Goal: Task Accomplishment & Management: Manage account settings

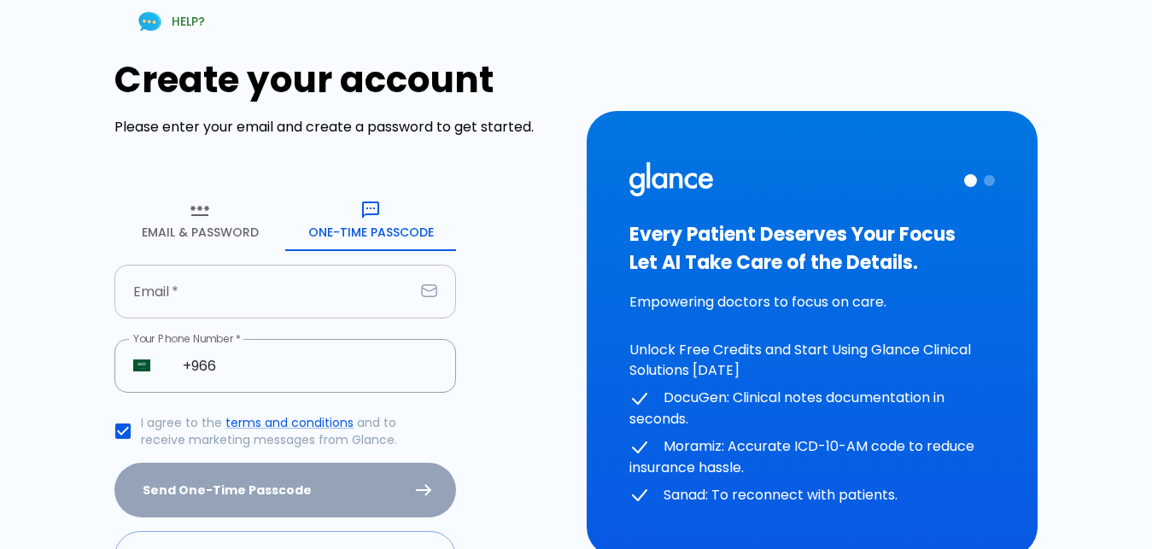
click at [264, 315] on input "text" at bounding box center [264, 292] width 300 height 54
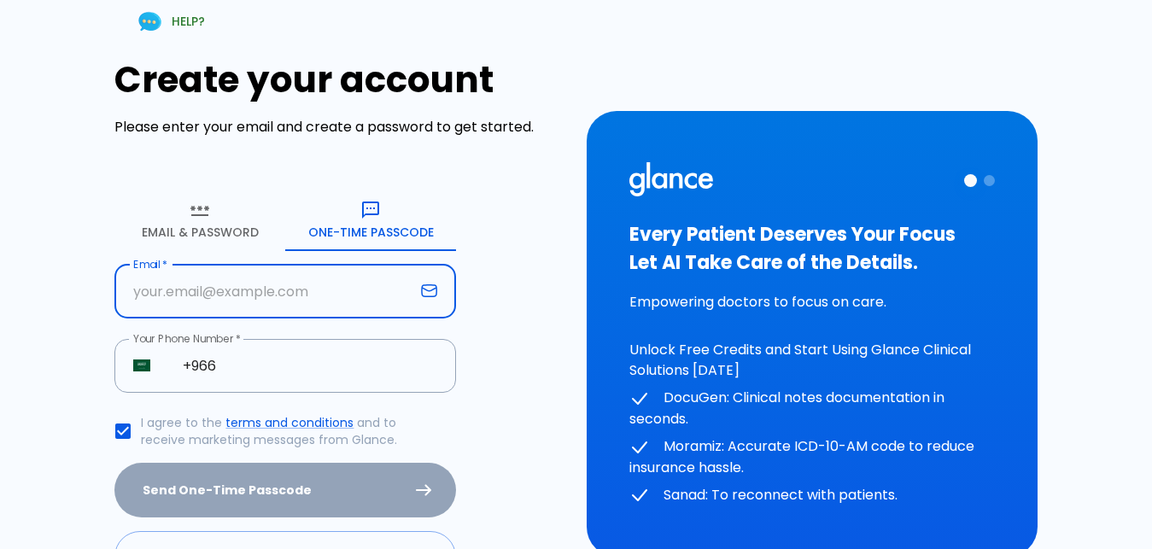
drag, startPoint x: 192, startPoint y: 291, endPoint x: 463, endPoint y: 294, distance: 270.8
click at [197, 292] on input "text" at bounding box center [264, 292] width 300 height 54
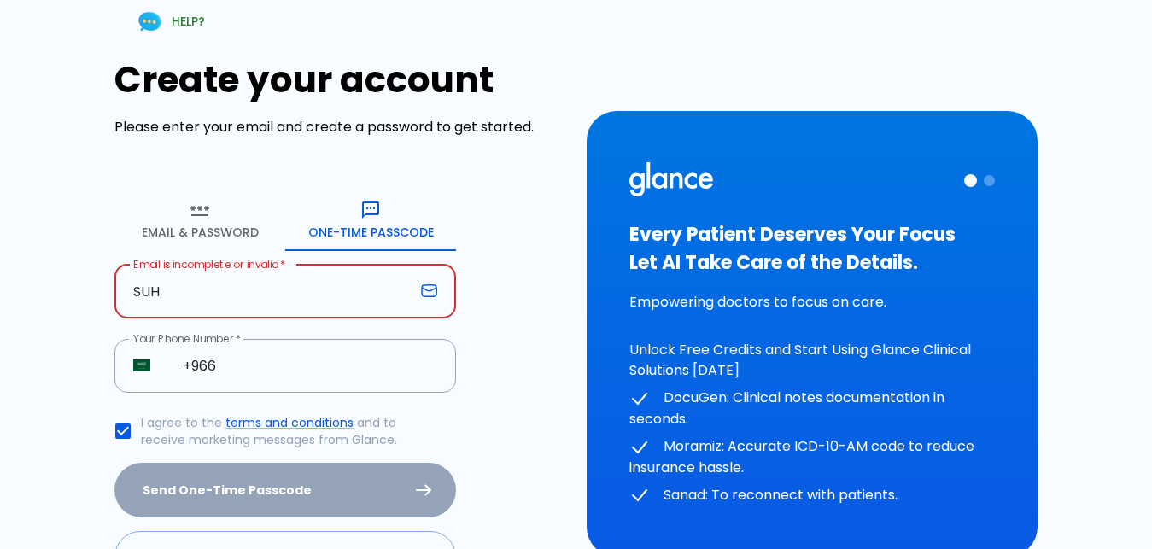
type input "SUHA"
click at [158, 293] on input "SUHA" at bounding box center [264, 292] width 300 height 54
click at [175, 292] on input "suha. [EMAIL_ADDRESS][DOMAIN_NAME]" at bounding box center [264, 292] width 300 height 54
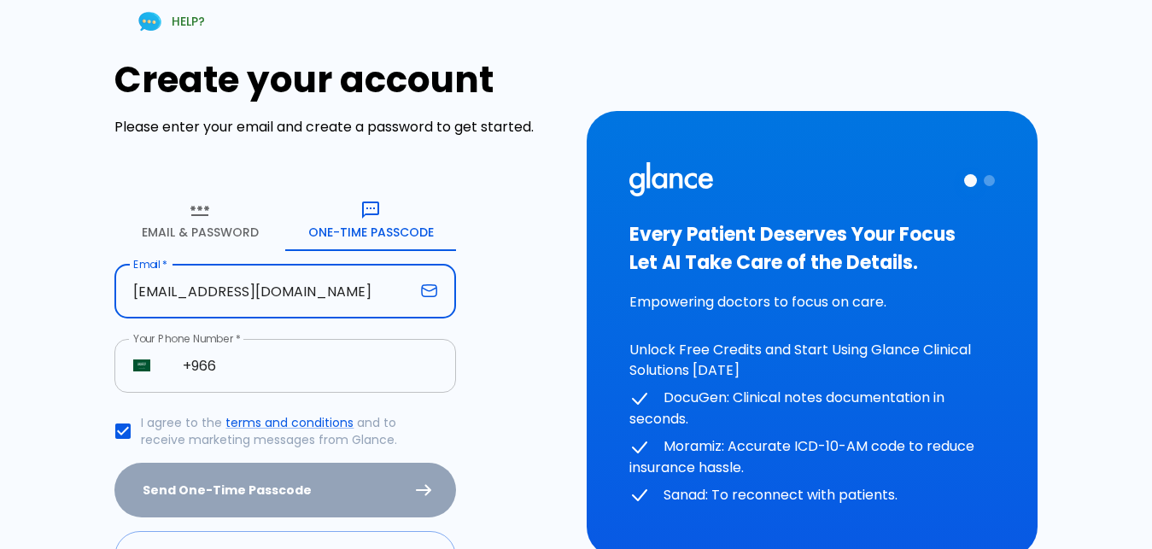
type input "[EMAIL_ADDRESS][DOMAIN_NAME]"
click at [320, 386] on input "+966" at bounding box center [310, 366] width 292 height 54
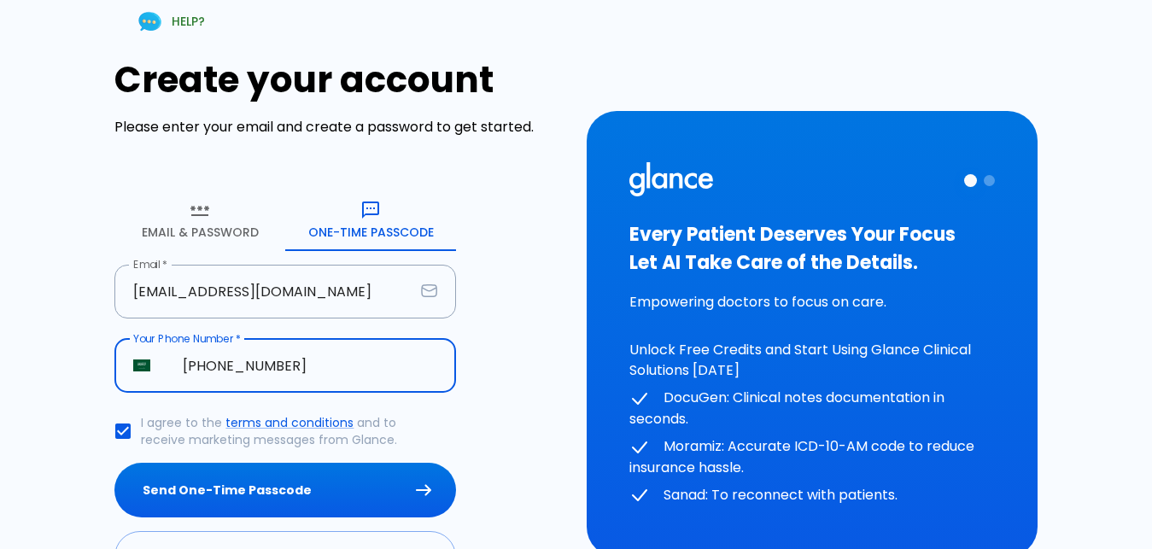
type input "[PHONE_NUMBER]"
click at [114, 463] on button "Send One-Time Passcode" at bounding box center [285, 491] width 342 height 56
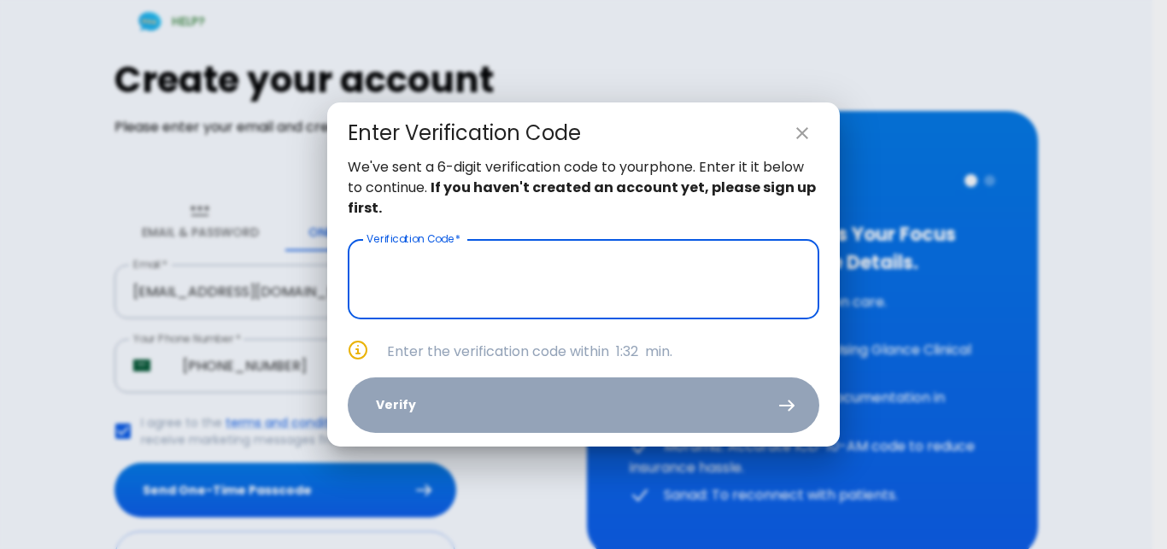
click at [799, 126] on icon "close" at bounding box center [802, 133] width 20 height 20
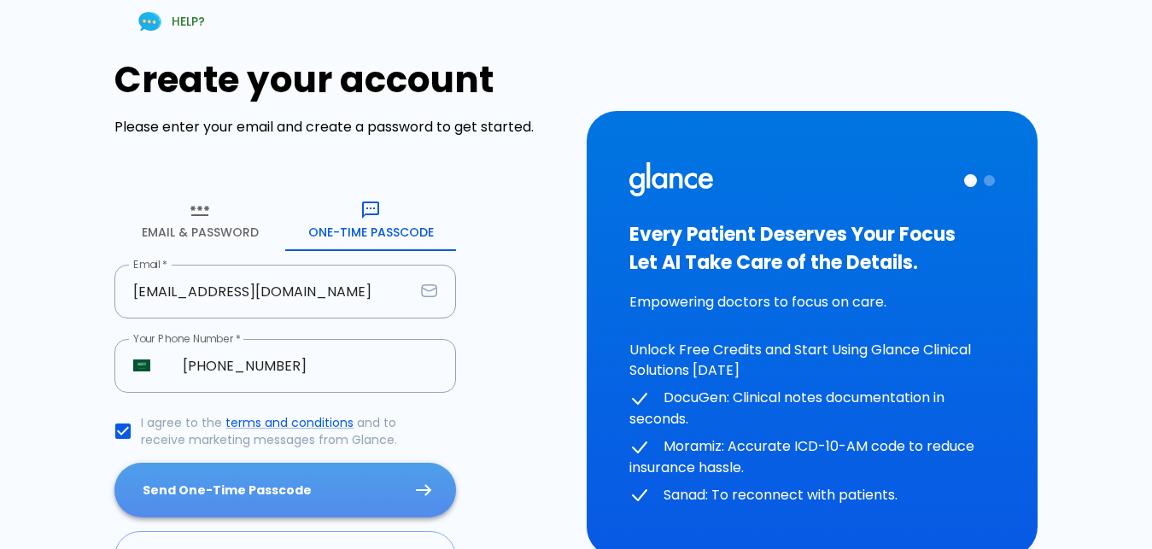
click at [247, 477] on button "Send One-Time Passcode" at bounding box center [285, 491] width 342 height 56
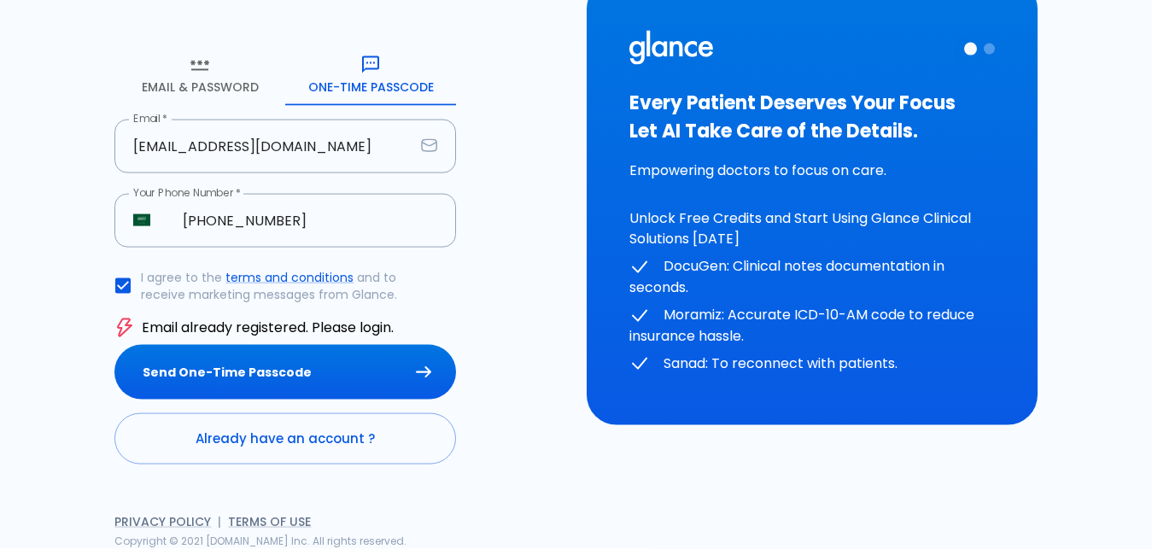
scroll to position [146, 0]
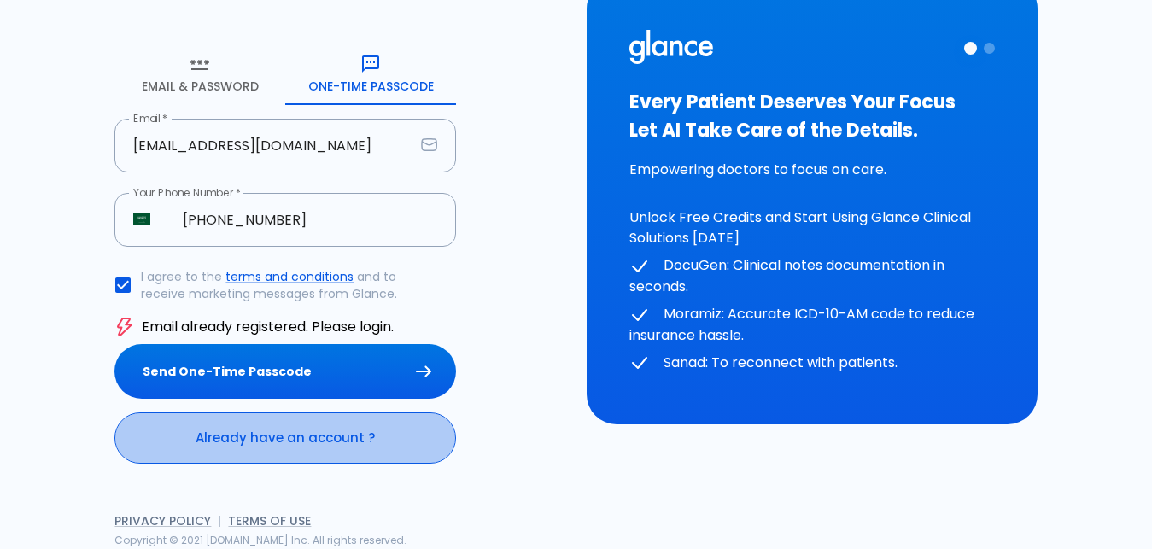
click at [241, 454] on link "Already have an account ?" at bounding box center [285, 438] width 342 height 51
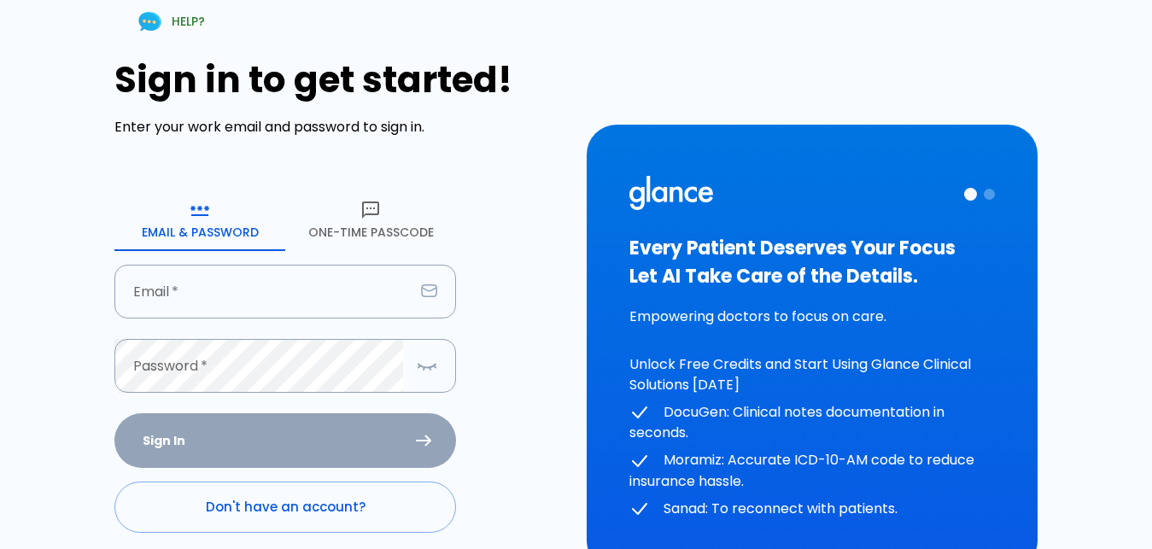
click at [347, 235] on button "One-Time Passcode" at bounding box center [370, 220] width 171 height 61
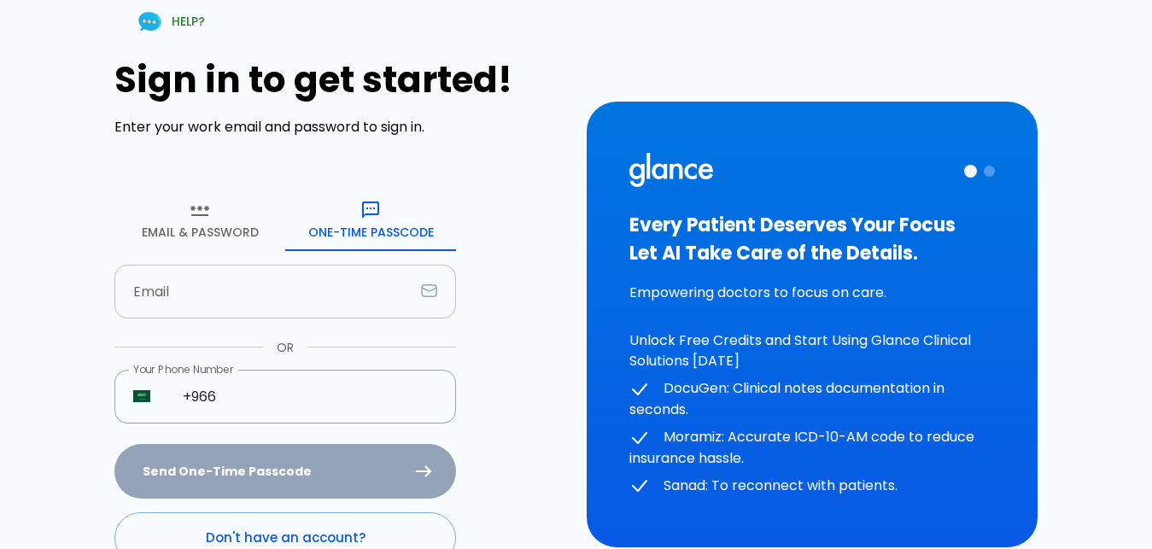
click at [289, 299] on input "text" at bounding box center [264, 292] width 300 height 54
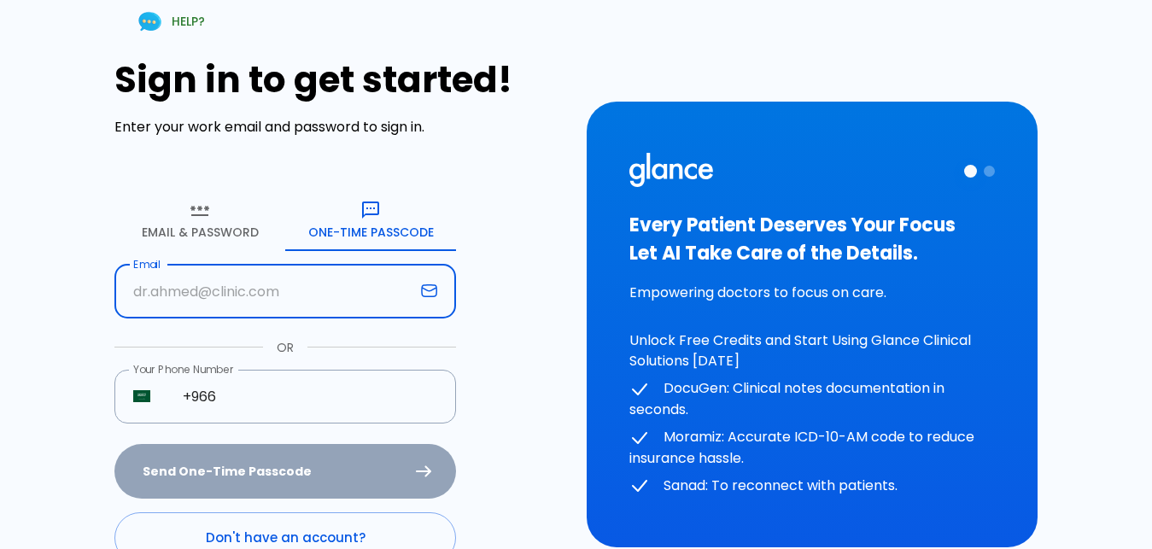
click at [289, 299] on input "text" at bounding box center [264, 292] width 300 height 54
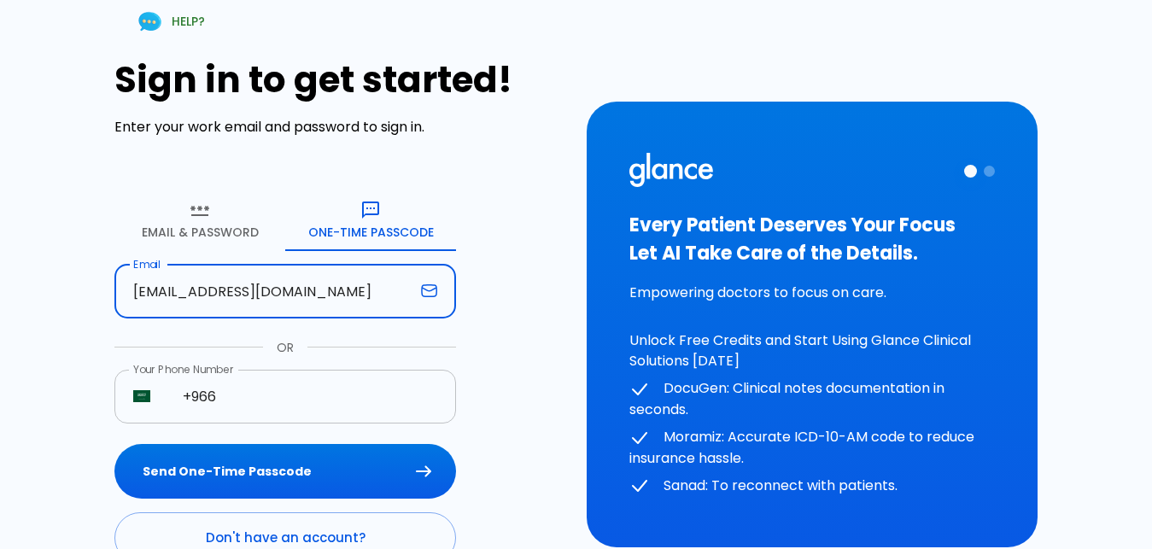
type input "[EMAIL_ADDRESS][DOMAIN_NAME]"
click at [274, 392] on input "+966" at bounding box center [310, 397] width 292 height 54
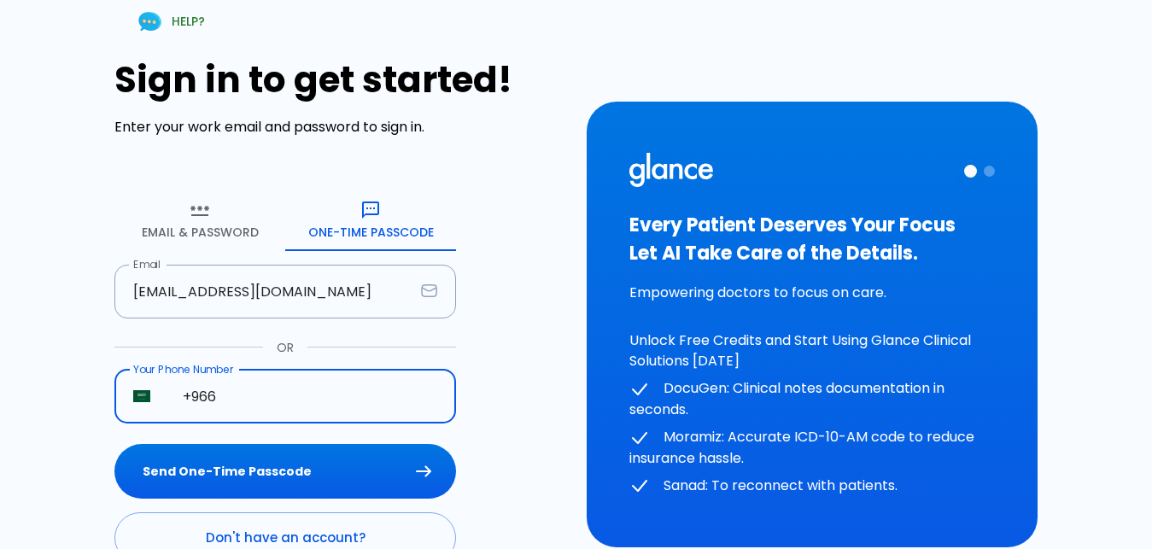
click at [274, 392] on input "+966" at bounding box center [310, 397] width 292 height 54
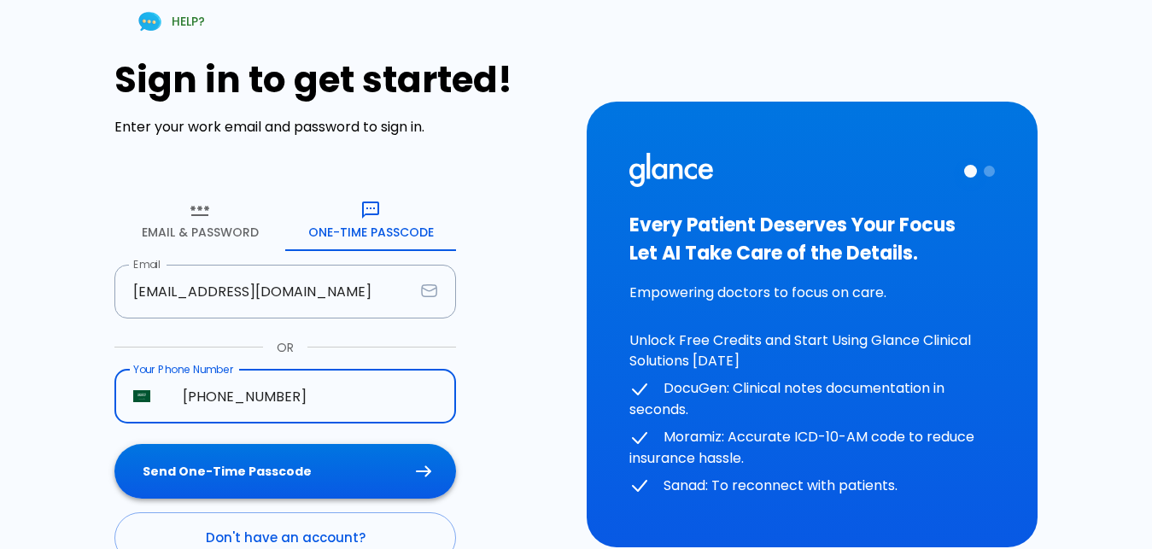
type input "[PHONE_NUMBER]"
click at [260, 496] on button "Send One-Time Passcode" at bounding box center [285, 472] width 342 height 56
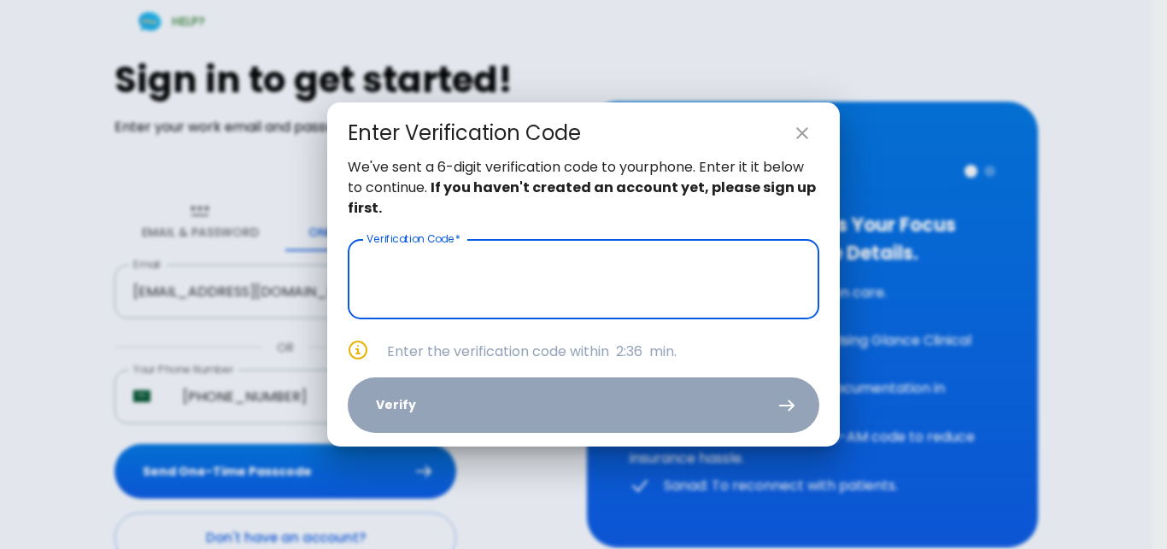
click at [799, 134] on icon "close" at bounding box center [802, 133] width 20 height 20
type input "_ _ _ _ _ _"
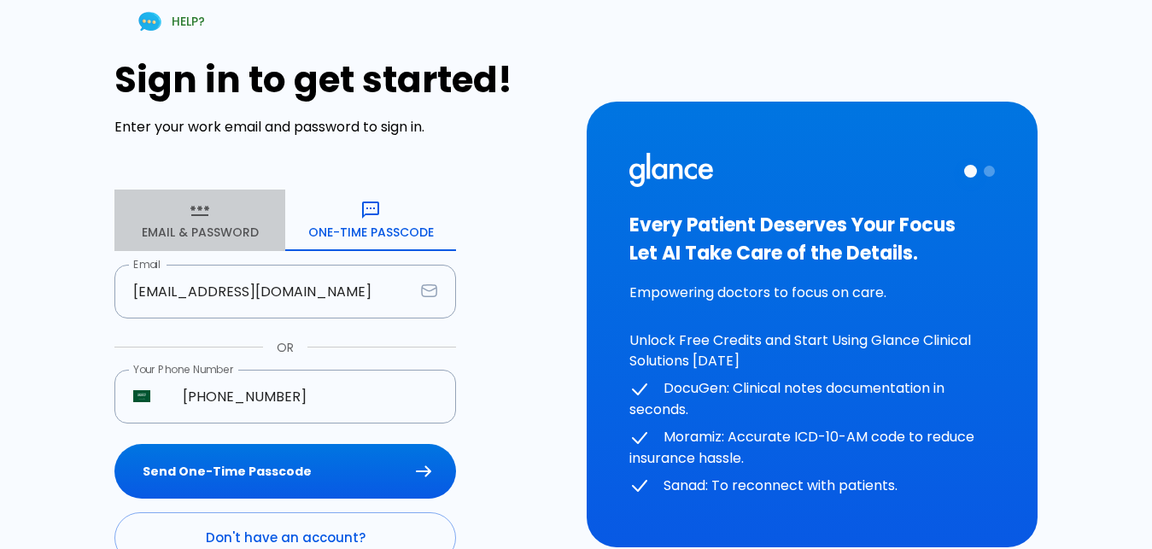
click at [229, 226] on button "Email & Password" at bounding box center [199, 220] width 171 height 61
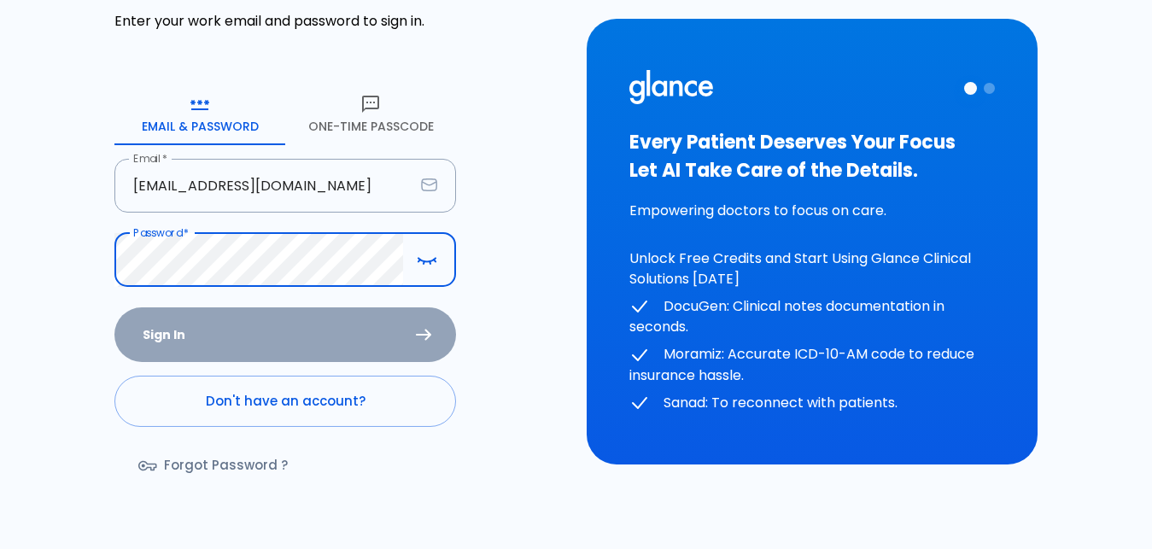
scroll to position [146, 0]
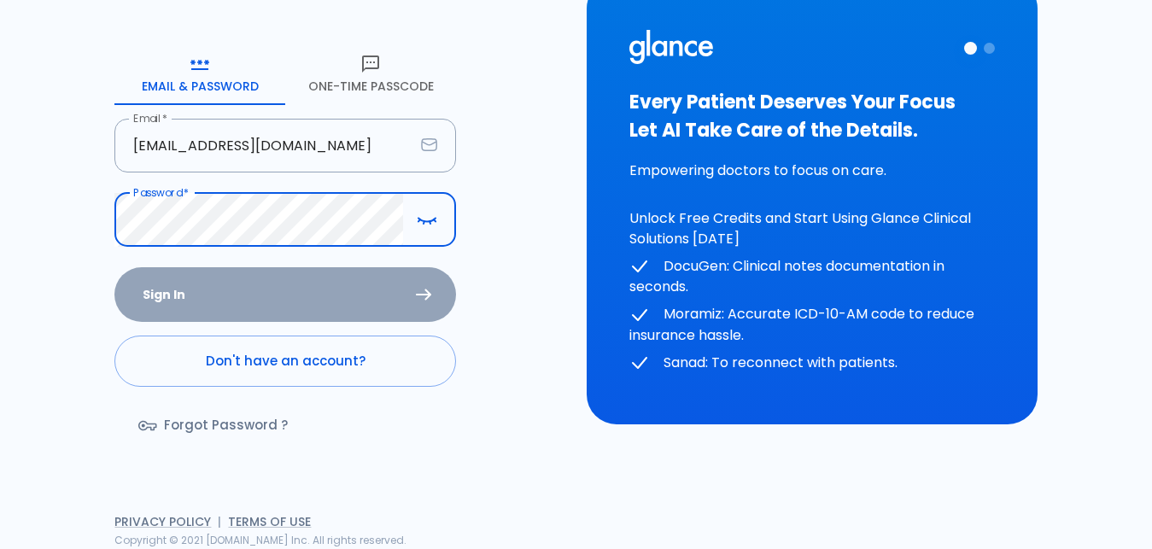
click at [224, 419] on link "Forgot Password ?" at bounding box center [214, 426] width 201 height 50
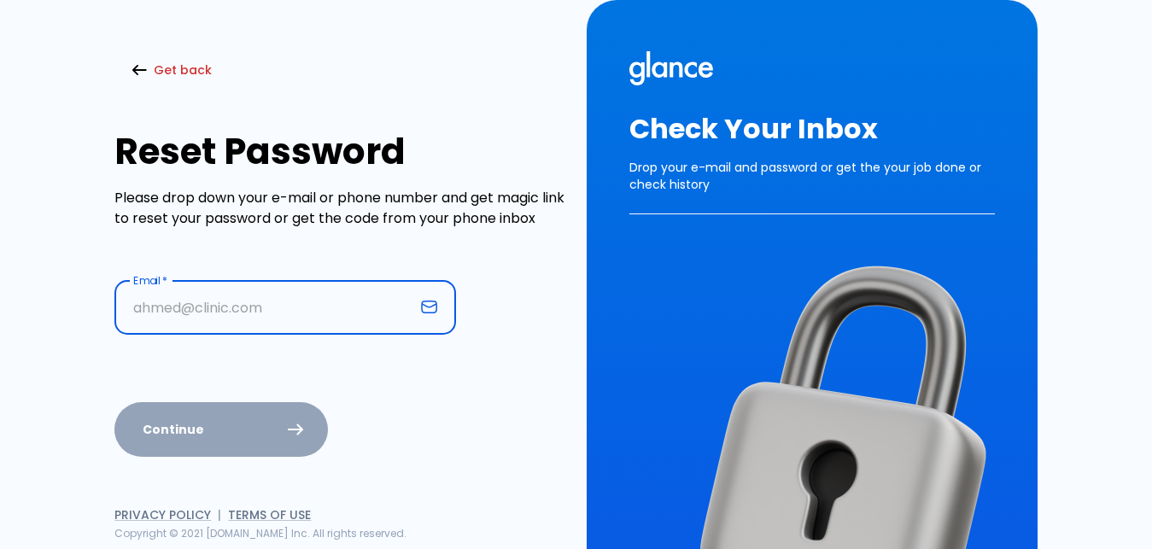
click at [255, 316] on input "text" at bounding box center [264, 308] width 300 height 54
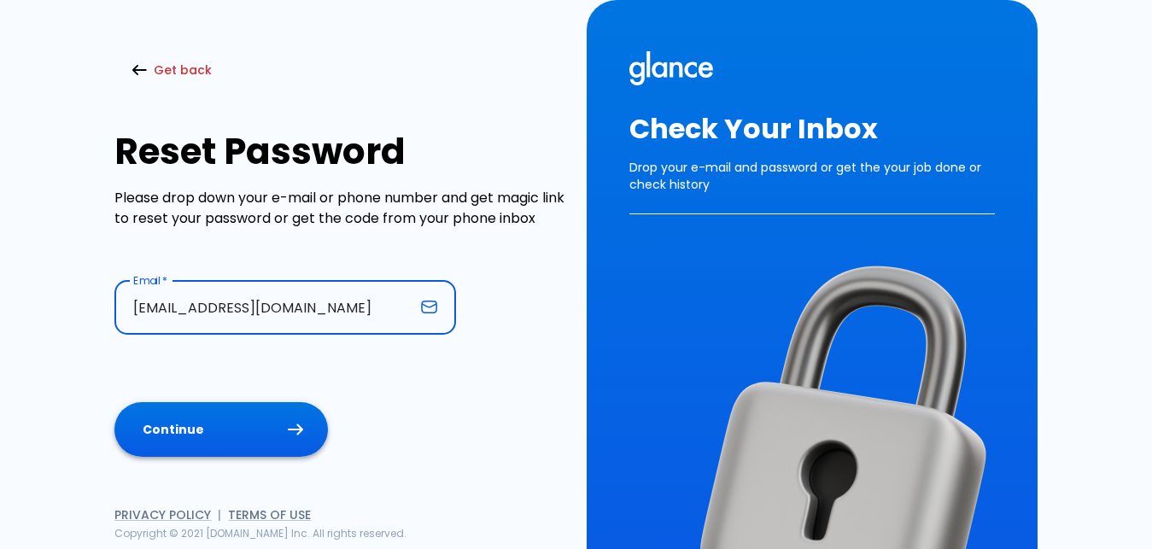
type input "[EMAIL_ADDRESS][DOMAIN_NAME]"
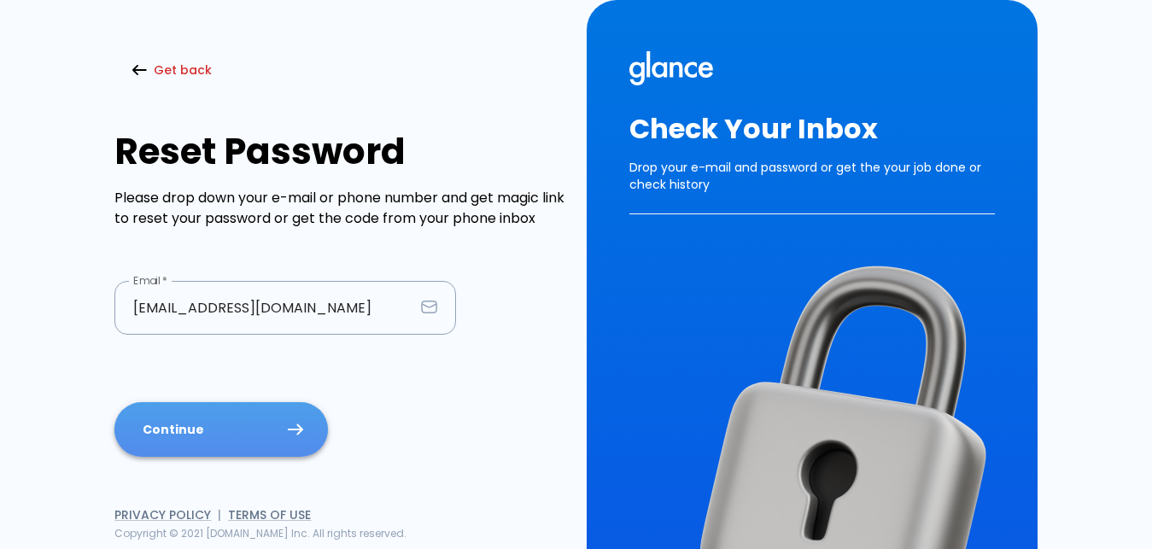
click at [230, 411] on button "Continue" at bounding box center [221, 430] width 214 height 56
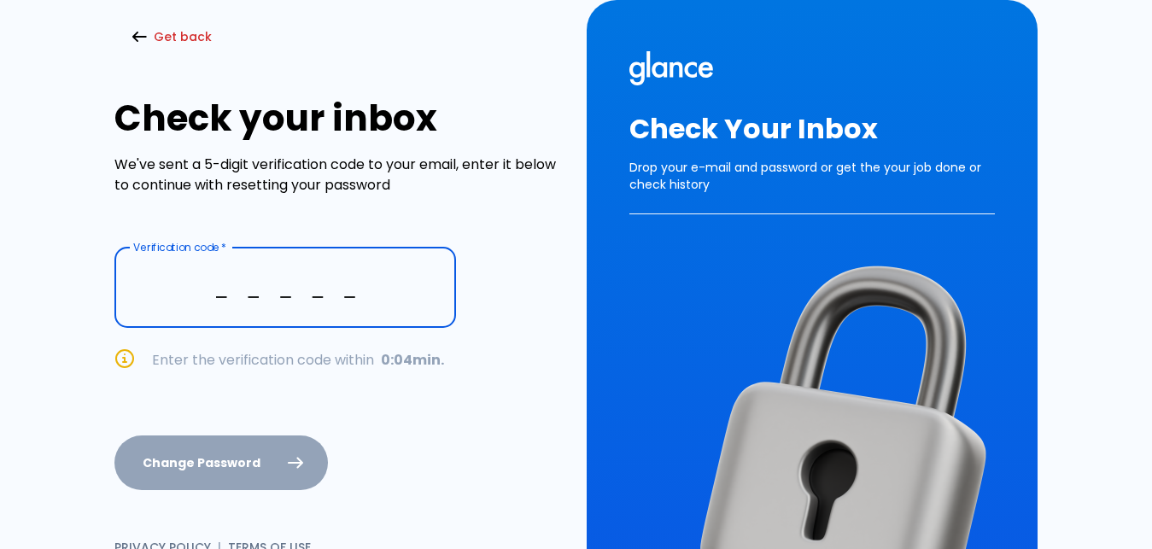
type input "_ _ _ _ _"
click at [154, 50] on button "Get back" at bounding box center [173, 37] width 118 height 35
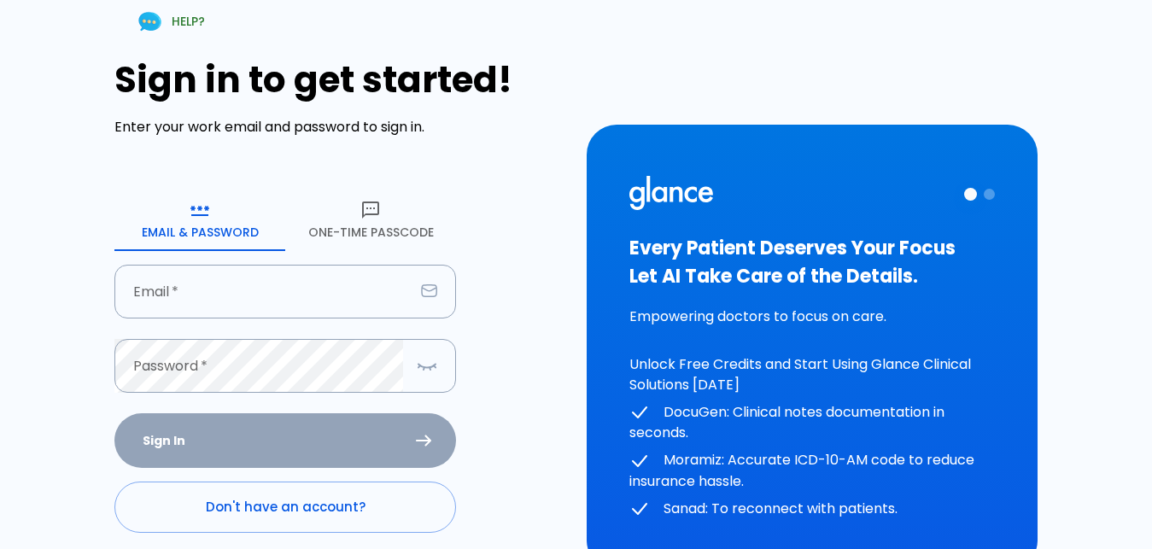
scroll to position [146, 0]
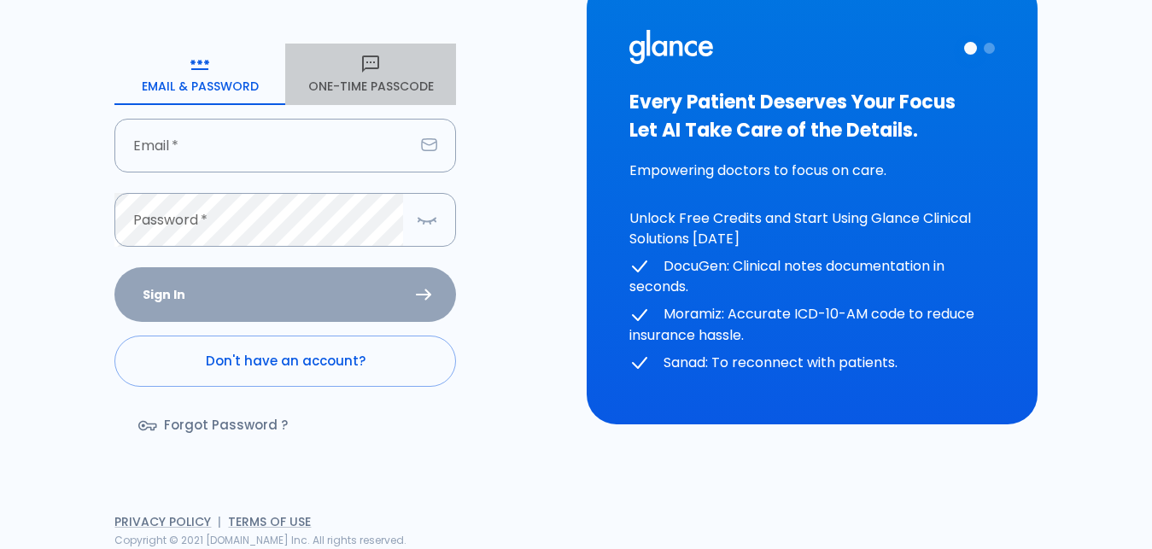
click at [384, 66] on button "One-Time Passcode" at bounding box center [370, 74] width 171 height 61
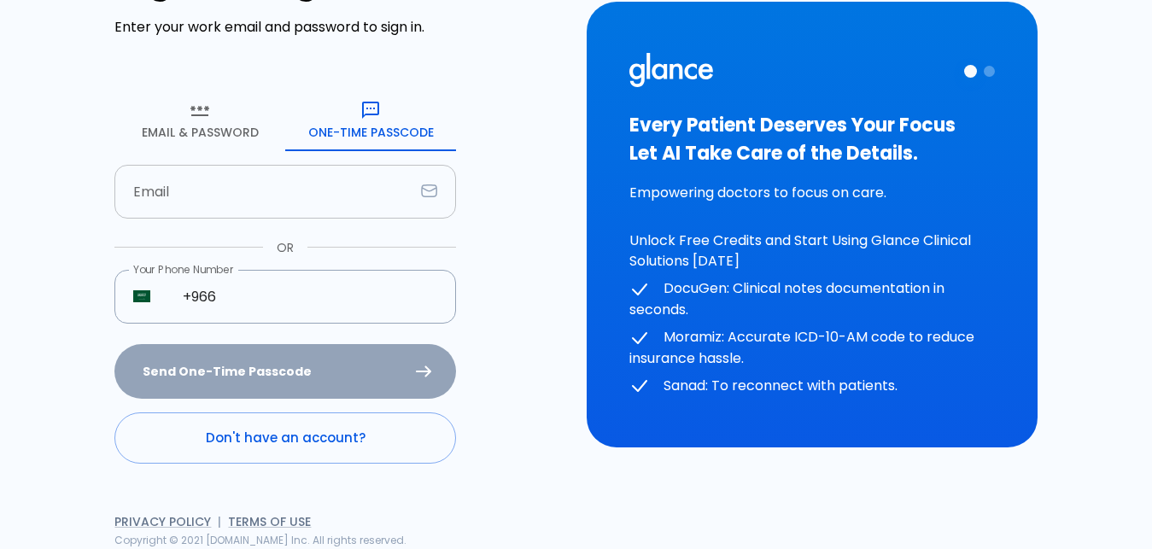
click at [265, 210] on input "text" at bounding box center [264, 192] width 300 height 54
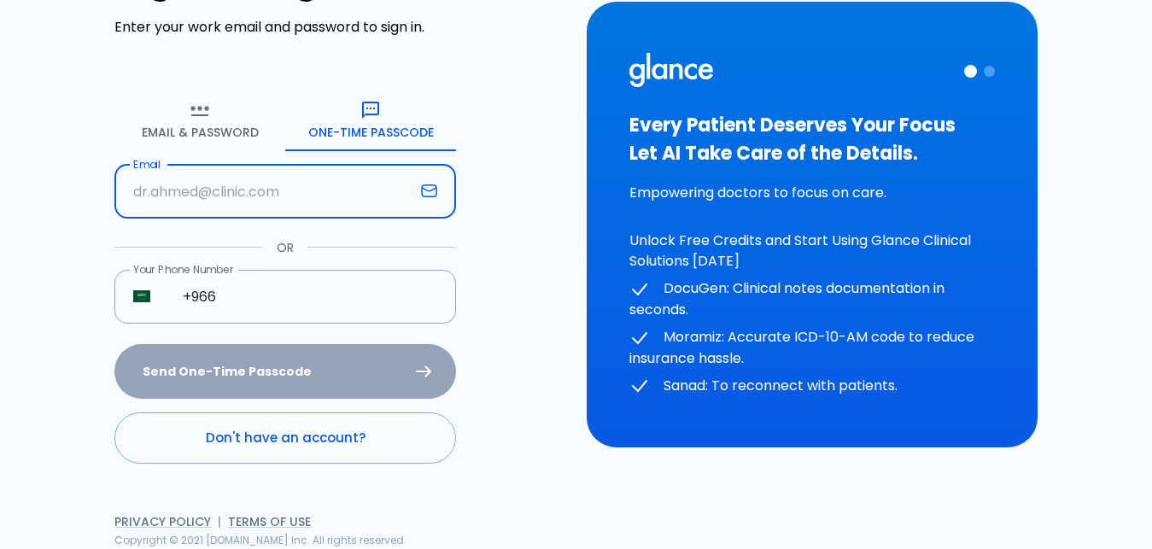
click at [265, 210] on input "text" at bounding box center [264, 192] width 300 height 54
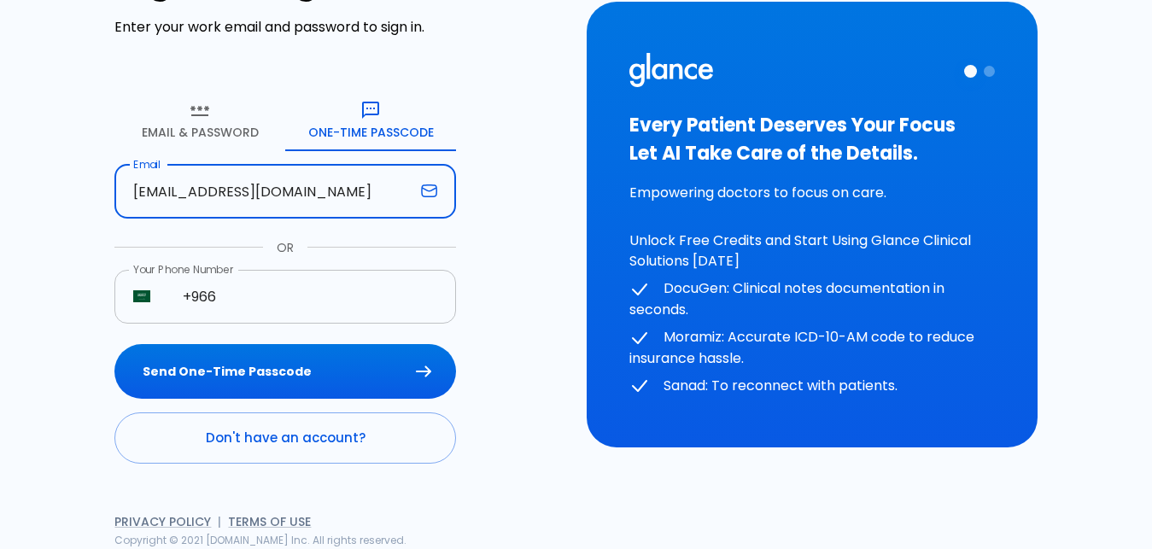
type input "[EMAIL_ADDRESS][DOMAIN_NAME]"
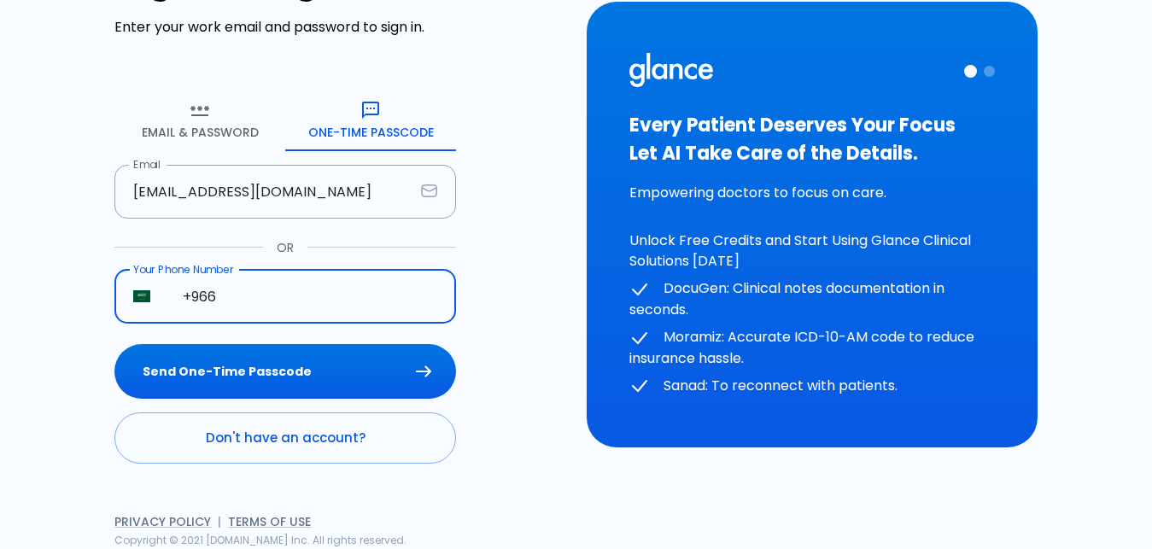
click at [262, 280] on input "+966" at bounding box center [310, 297] width 292 height 54
type input "[PHONE_NUMBER]"
click at [244, 381] on button "Send One-Time Passcode" at bounding box center [285, 372] width 342 height 56
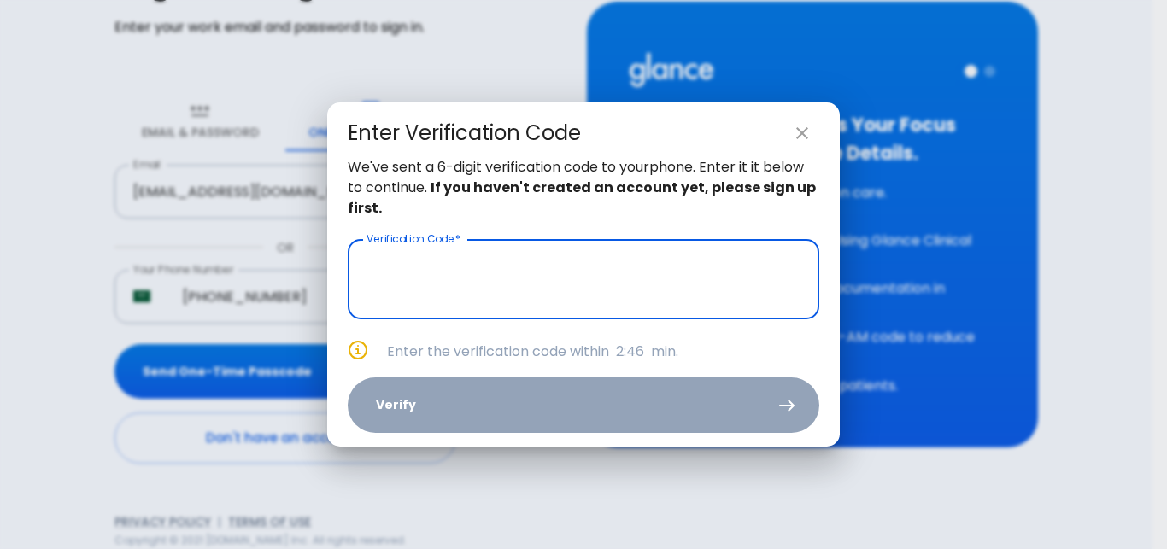
click at [811, 132] on icon "close" at bounding box center [802, 133] width 20 height 20
type input "_ _ _ _ _ _"
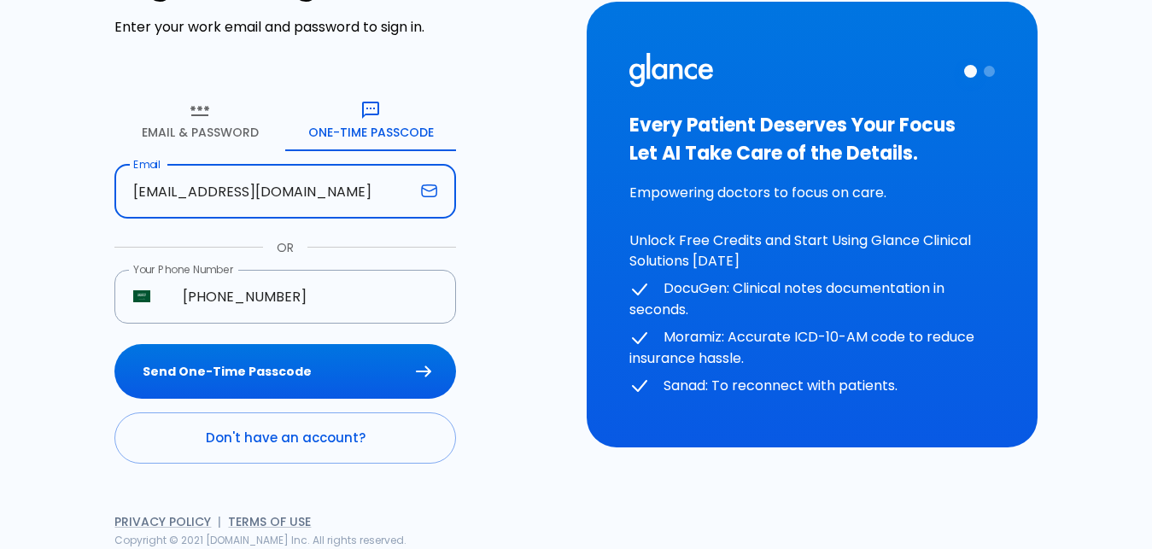
click at [367, 195] on input "[EMAIL_ADDRESS][DOMAIN_NAME]" at bounding box center [264, 192] width 300 height 54
drag, startPoint x: 367, startPoint y: 195, endPoint x: 49, endPoint y: 151, distance: 321.6
click at [114, 165] on input "[EMAIL_ADDRESS][DOMAIN_NAME]" at bounding box center [264, 192] width 300 height 54
click at [214, 432] on link "Don't have an account?" at bounding box center [285, 438] width 342 height 51
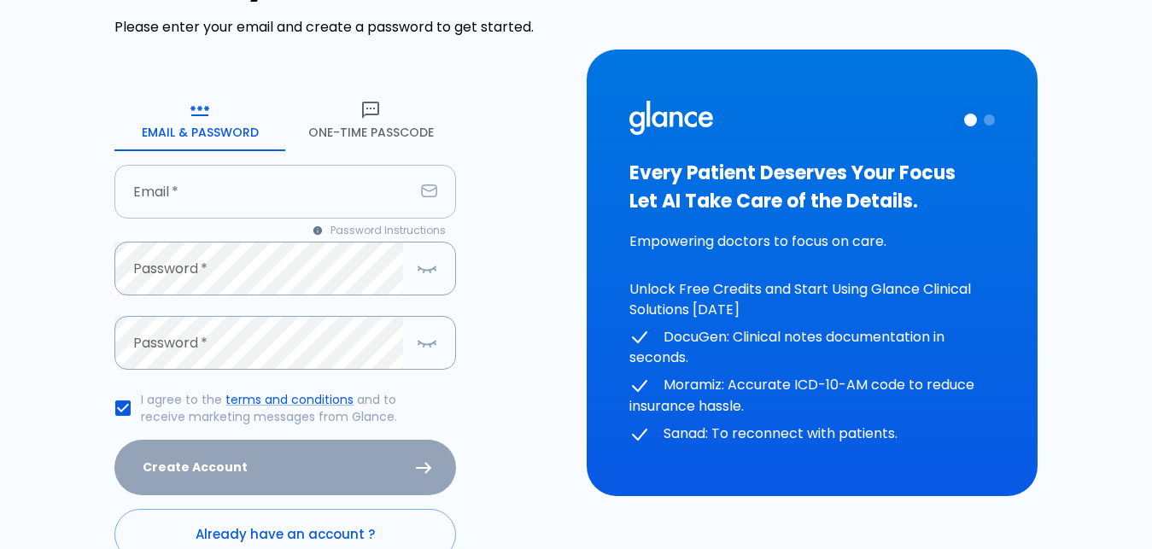
click at [154, 190] on input "text" at bounding box center [264, 192] width 300 height 54
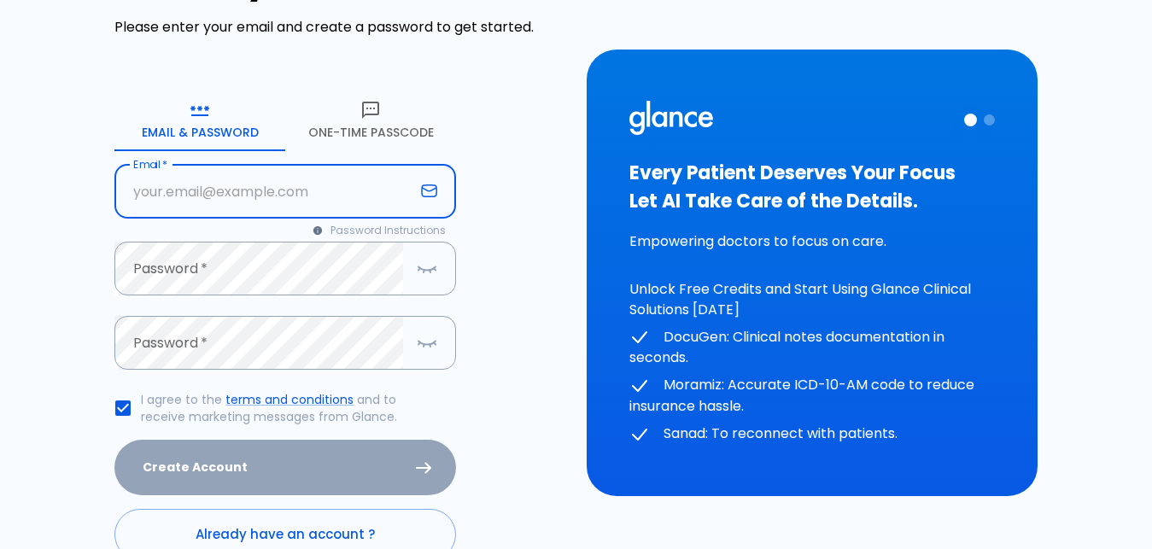
click at [154, 190] on input "text" at bounding box center [264, 192] width 300 height 54
click at [359, 136] on button "One-Time Passcode" at bounding box center [370, 120] width 171 height 61
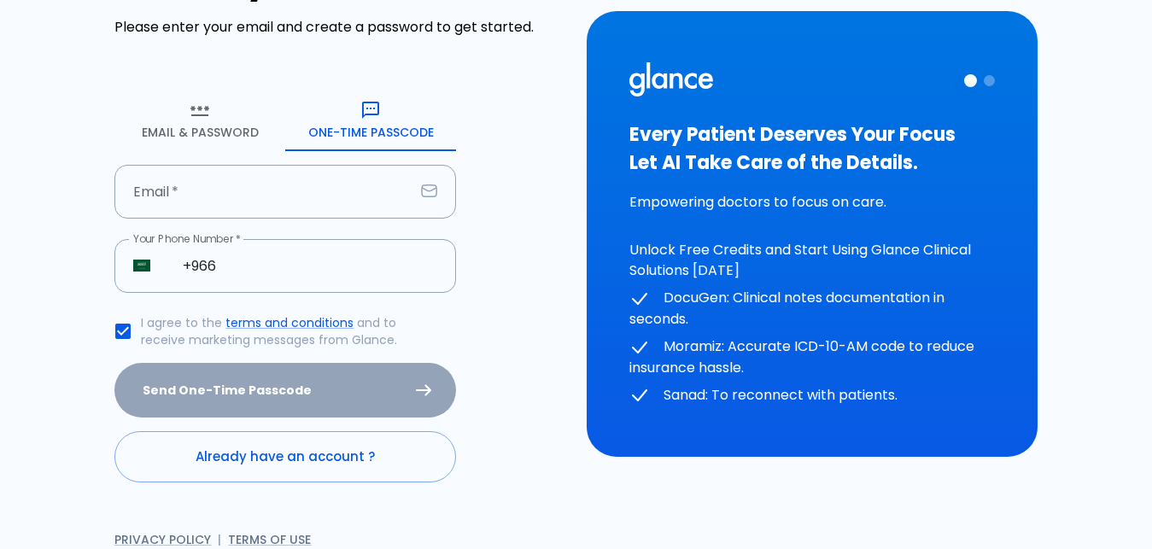
click at [231, 233] on form "Email & Password [SECURITY_DATA] Passcode Email   * Email * Your Phone Number  …" at bounding box center [285, 287] width 342 height 394
click at [235, 194] on input "text" at bounding box center [264, 192] width 300 height 54
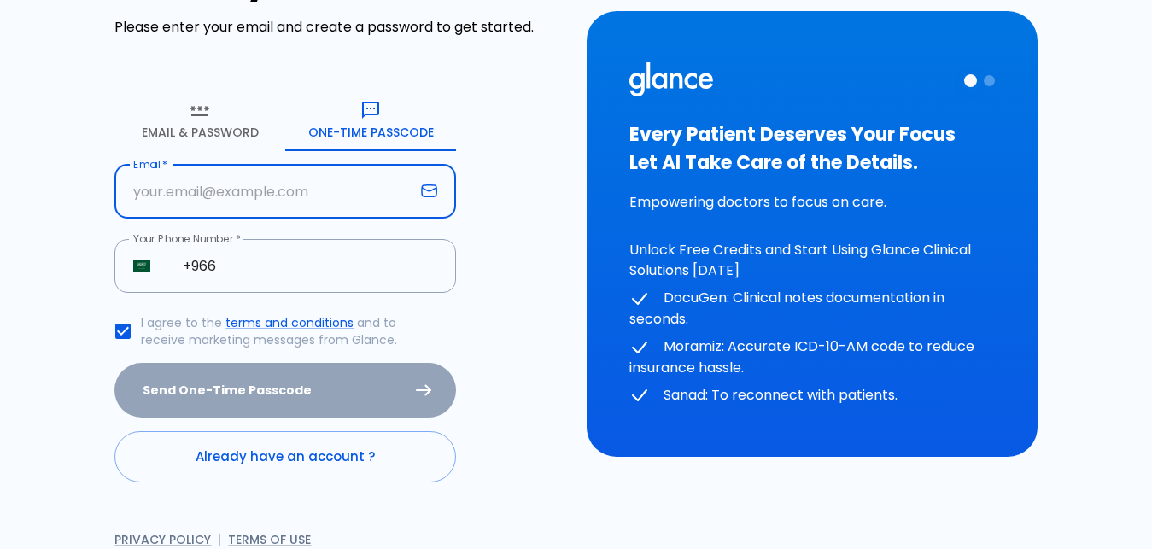
paste input "[PERSON_NAME][EMAIL_ADDRESS][DOMAIN_NAME]"
type input "[PERSON_NAME][EMAIL_ADDRESS][DOMAIN_NAME]"
click at [273, 277] on input "+966" at bounding box center [310, 266] width 292 height 54
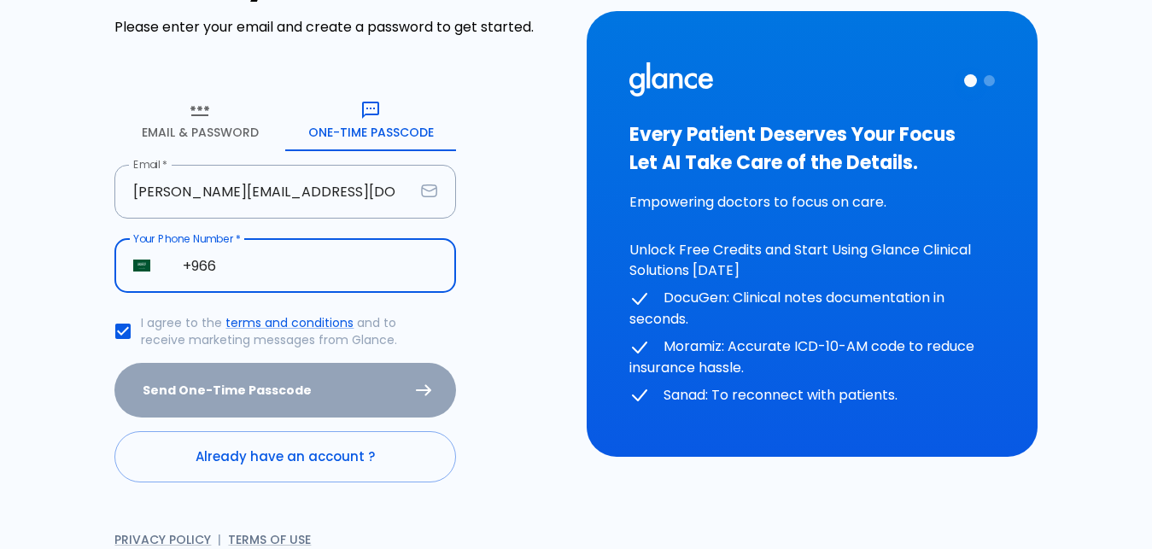
click at [273, 277] on input "+966" at bounding box center [310, 266] width 292 height 54
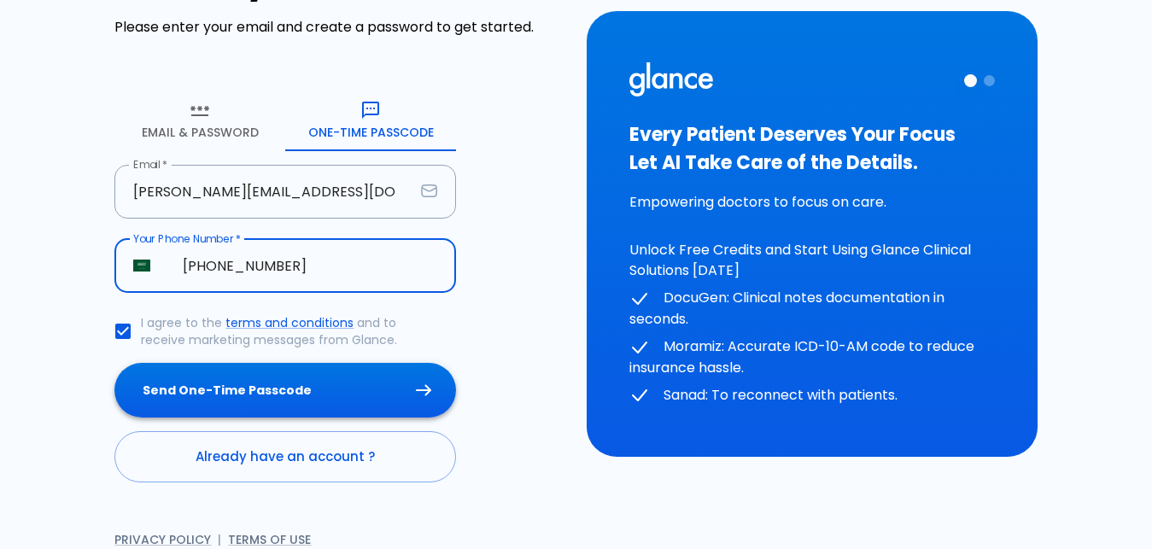
type input "[PHONE_NUMBER]"
click at [258, 386] on button "Send One-Time Passcode" at bounding box center [285, 391] width 342 height 56
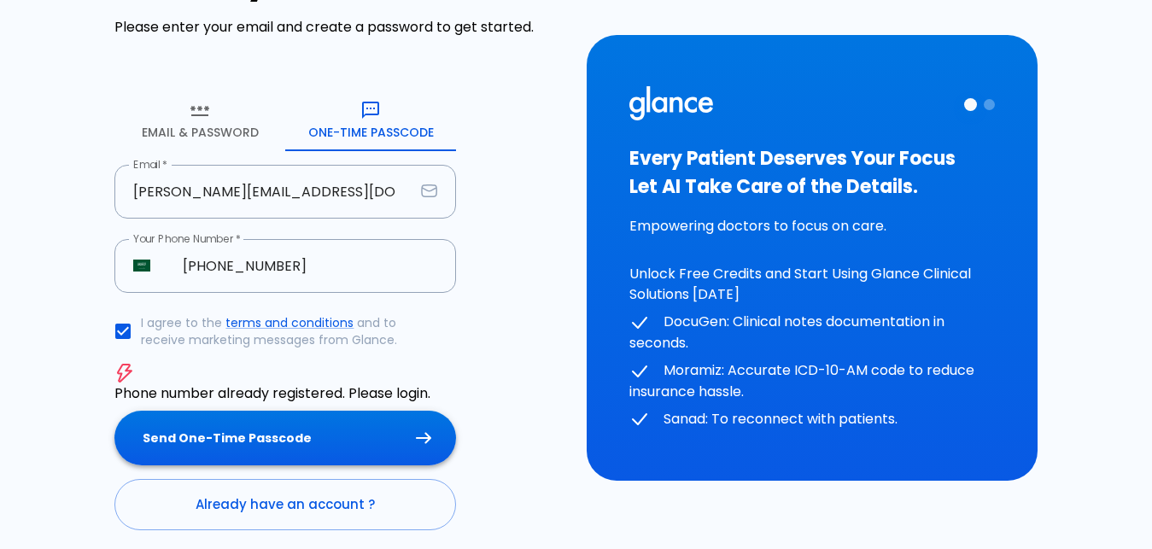
click at [247, 445] on button "Send One-Time Passcode" at bounding box center [285, 439] width 342 height 56
click at [191, 506] on link "Already have an account ?" at bounding box center [285, 504] width 342 height 51
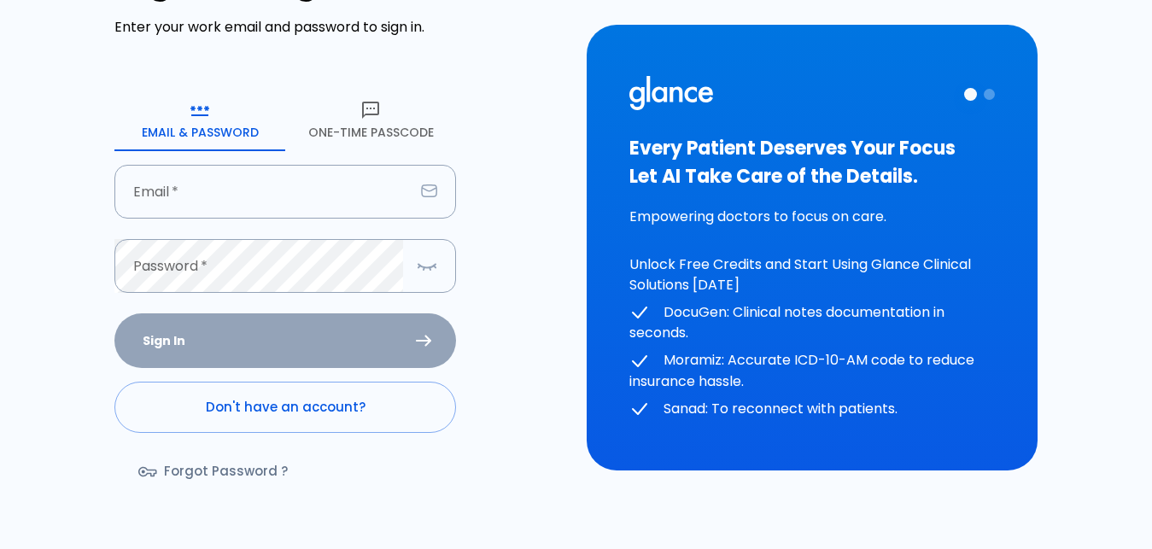
click at [336, 130] on button "One-Time Passcode" at bounding box center [370, 120] width 171 height 61
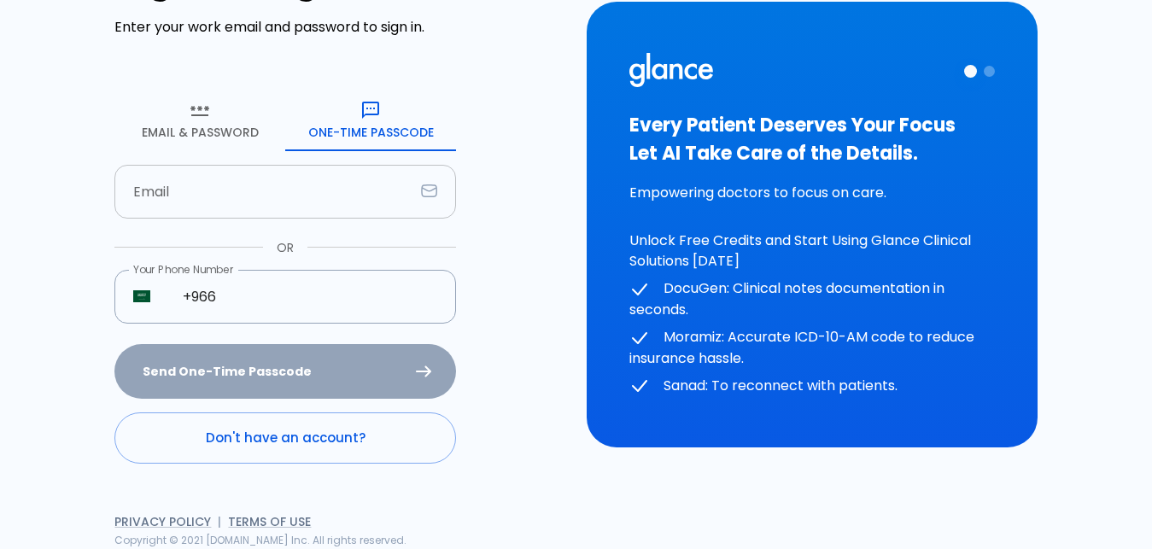
click at [287, 171] on input "text" at bounding box center [264, 192] width 300 height 54
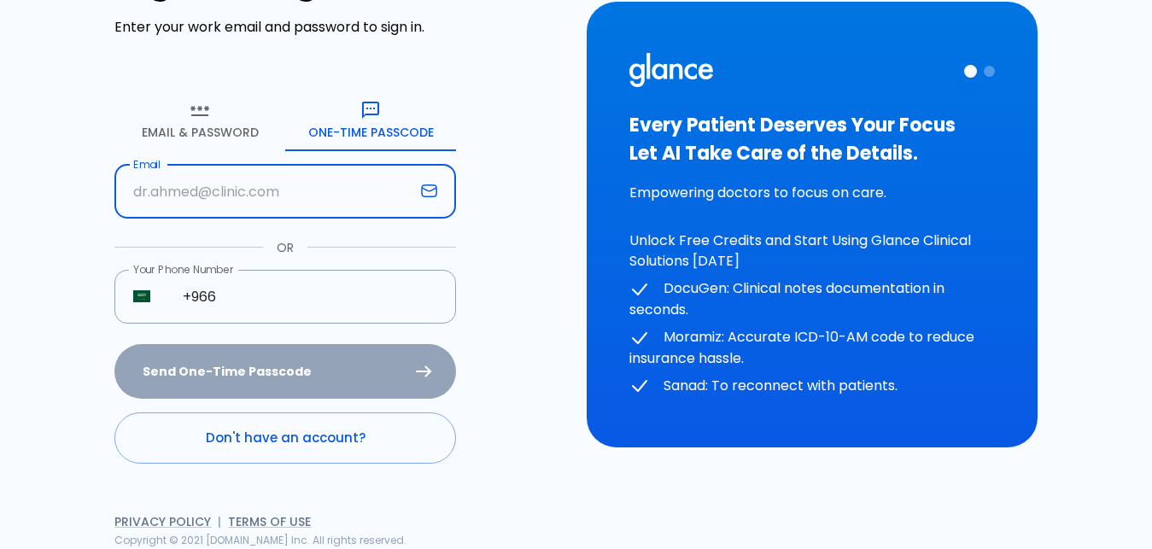
click at [285, 179] on input "text" at bounding box center [264, 192] width 300 height 54
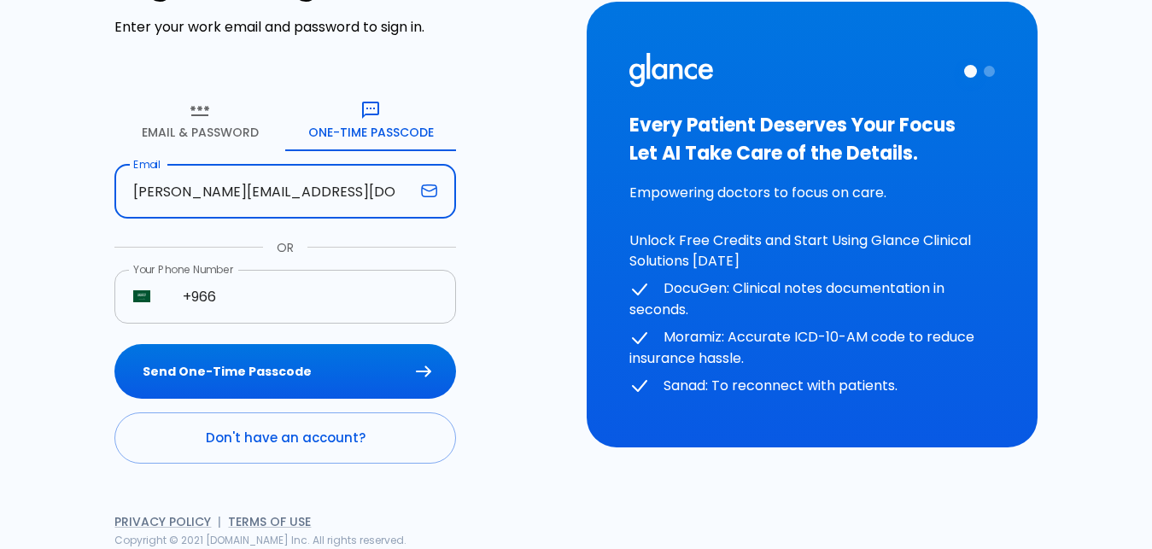
type input "[PERSON_NAME][EMAIL_ADDRESS][DOMAIN_NAME]"
click at [261, 293] on input "+966" at bounding box center [310, 297] width 292 height 54
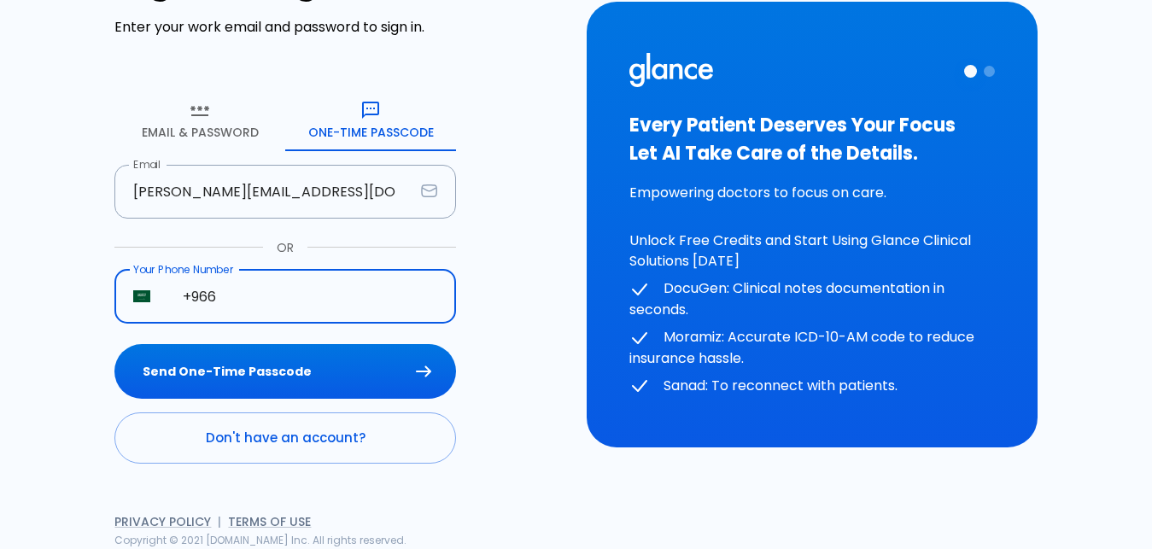
click at [261, 293] on input "+966" at bounding box center [310, 297] width 292 height 54
type input "[PHONE_NUMBER]"
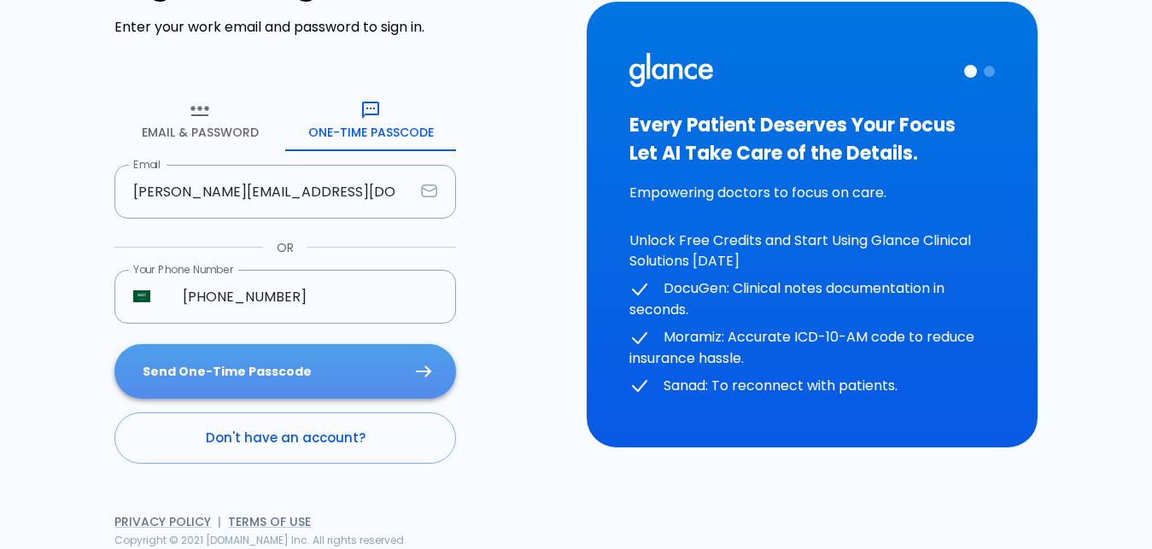
click at [244, 354] on button "Send One-Time Passcode" at bounding box center [285, 372] width 342 height 56
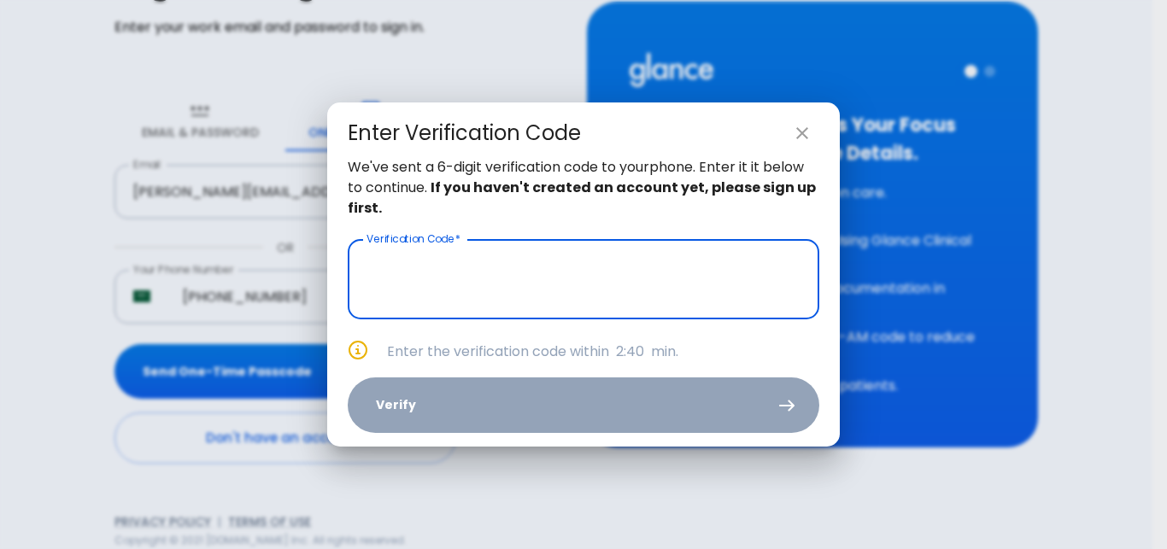
click at [817, 133] on button "close" at bounding box center [802, 133] width 34 height 34
type input "_ _ _ _ _ _"
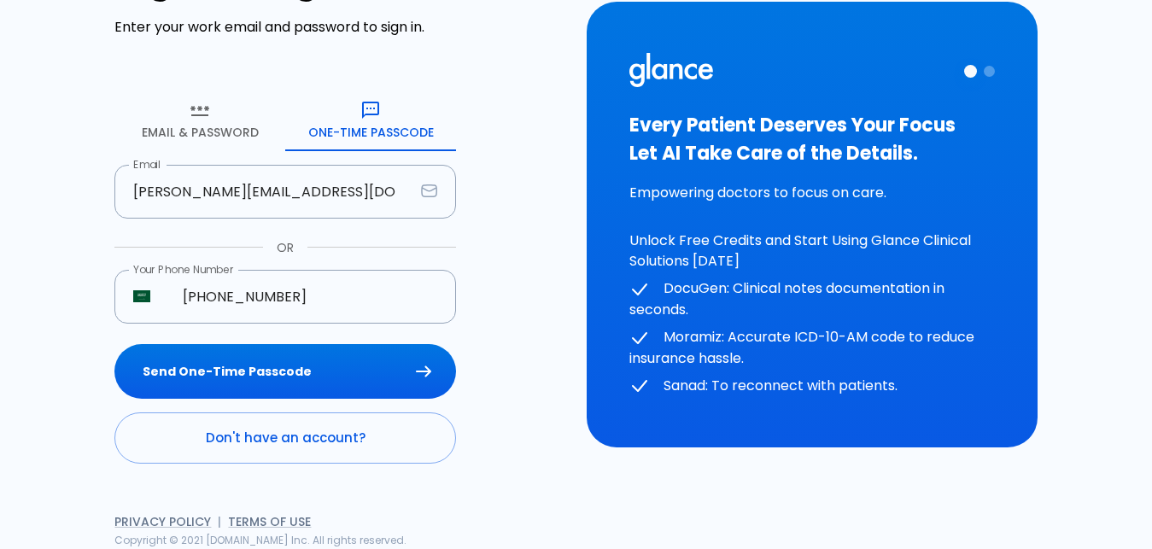
click at [225, 136] on button "Email & Password" at bounding box center [199, 120] width 171 height 61
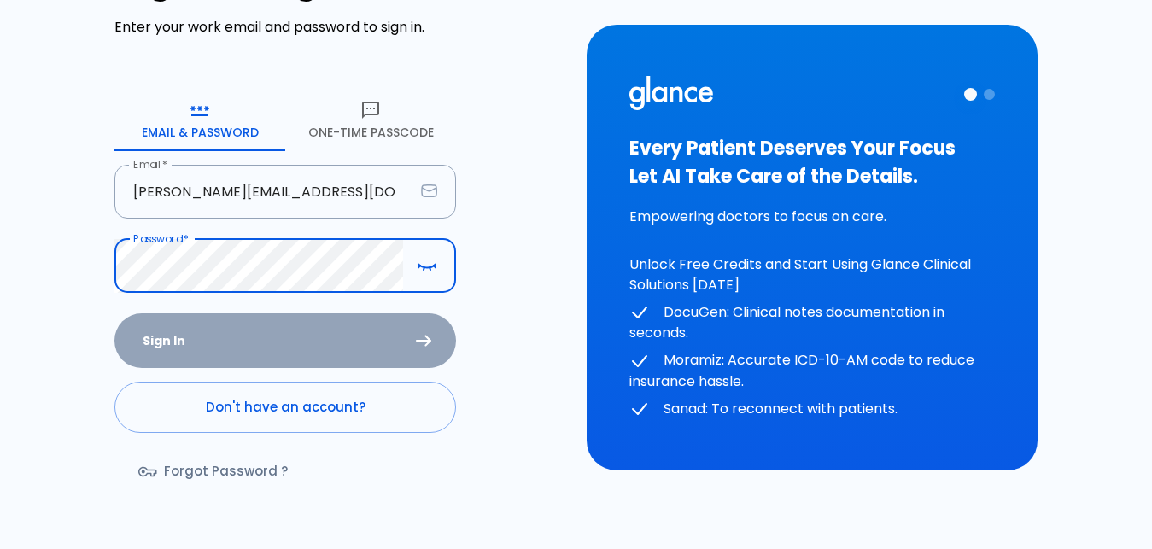
click at [193, 471] on link "Forgot Password ?" at bounding box center [214, 472] width 201 height 50
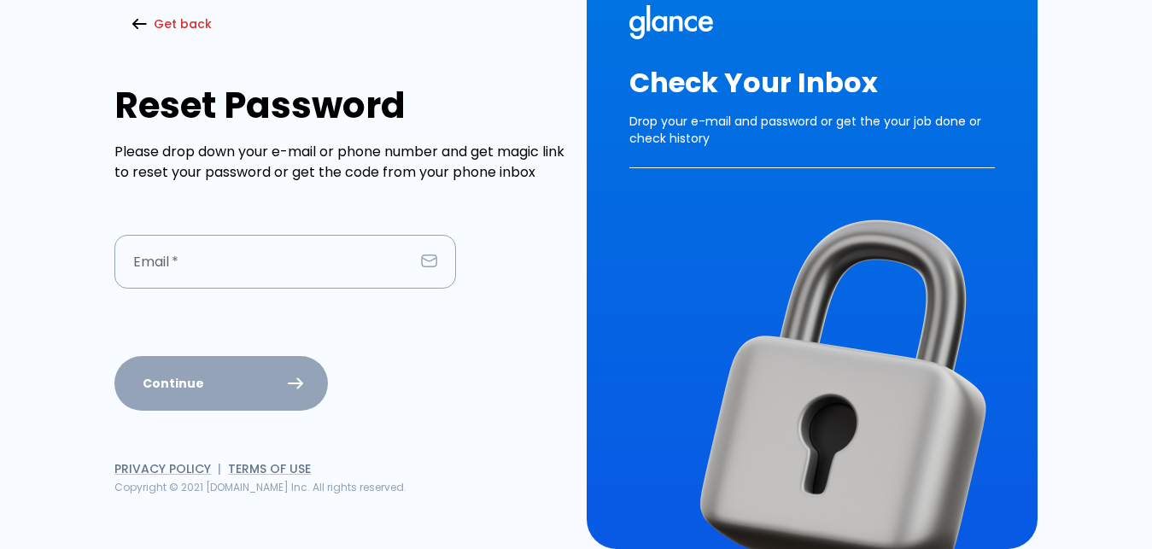
scroll to position [45, 0]
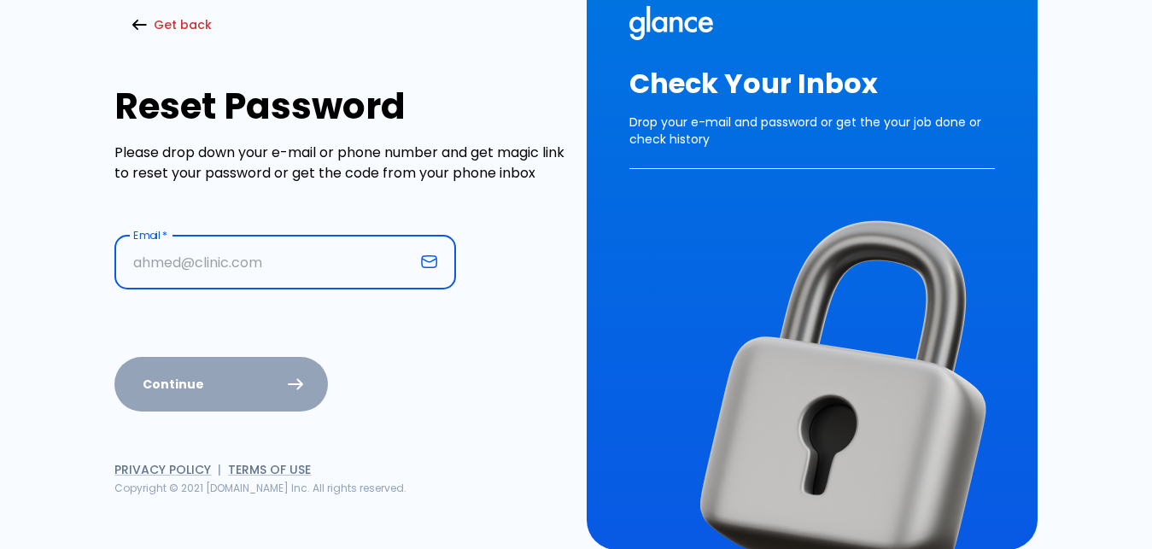
click at [196, 237] on input "text" at bounding box center [264, 263] width 300 height 54
click at [199, 248] on input "text" at bounding box center [264, 263] width 300 height 54
type input "[EMAIL_ADDRESS][DOMAIN_NAME]"
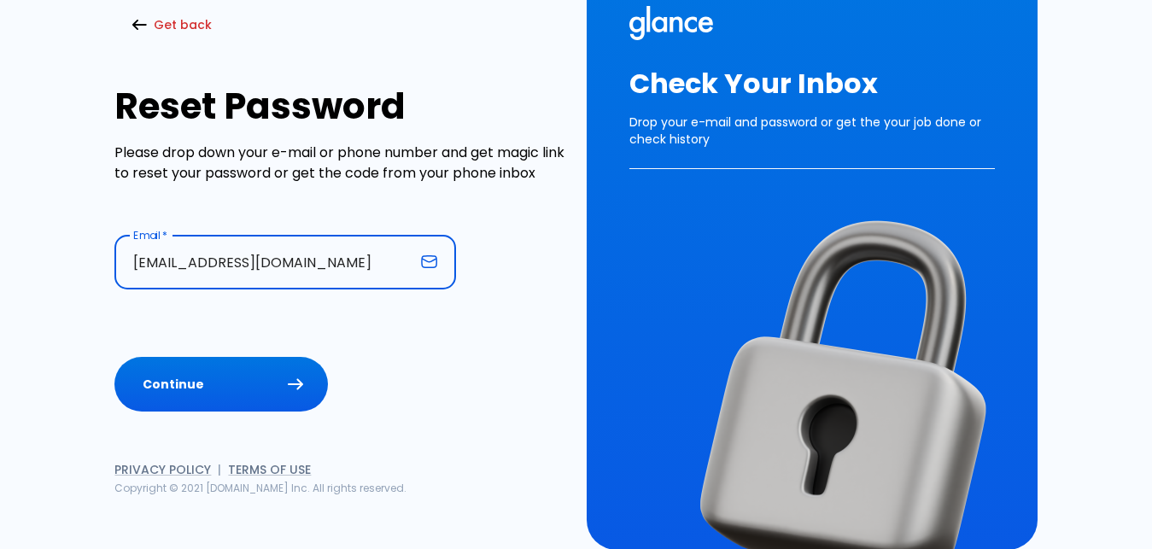
drag, startPoint x: 328, startPoint y: 266, endPoint x: 0, endPoint y: 237, distance: 329.3
click at [114, 237] on input "[EMAIL_ADDRESS][DOMAIN_NAME]" at bounding box center [264, 263] width 300 height 54
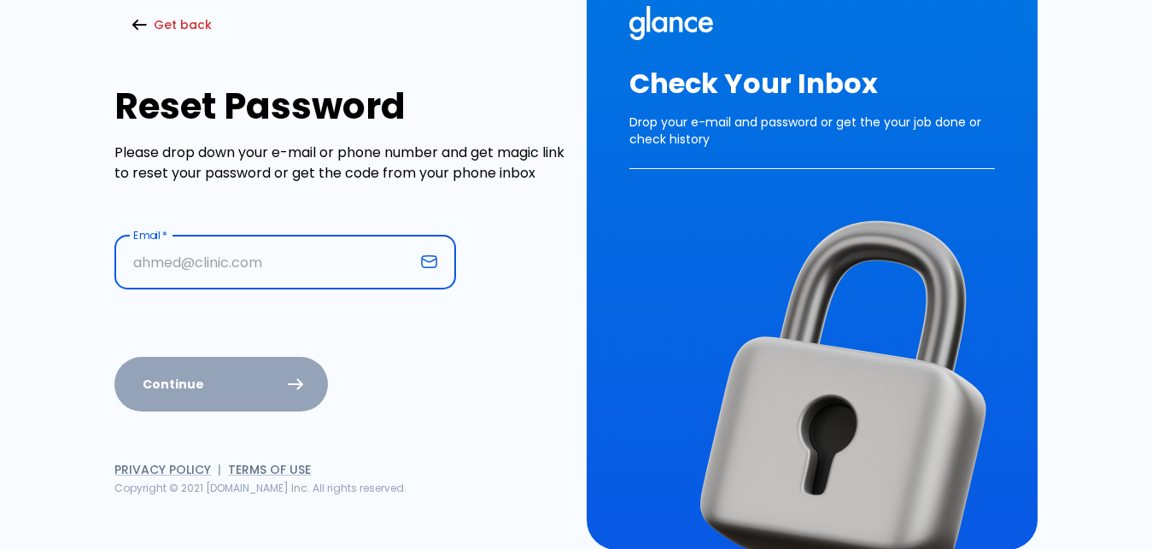
click at [136, 266] on input "text" at bounding box center [264, 263] width 300 height 54
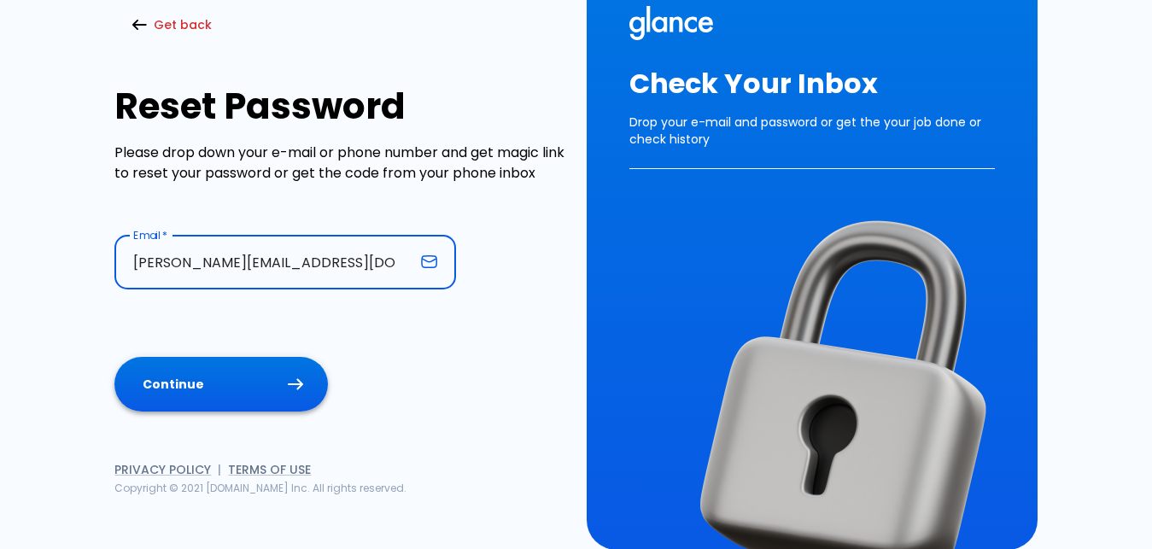
type input "[PERSON_NAME][EMAIL_ADDRESS][DOMAIN_NAME]"
click at [156, 361] on button "Continue" at bounding box center [221, 385] width 214 height 56
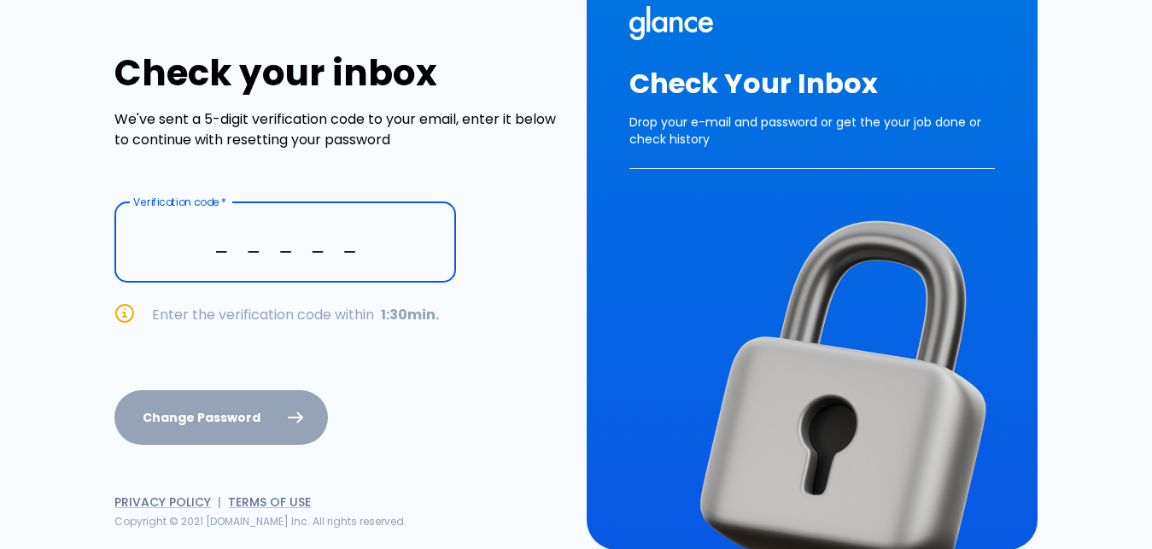
scroll to position [12, 0]
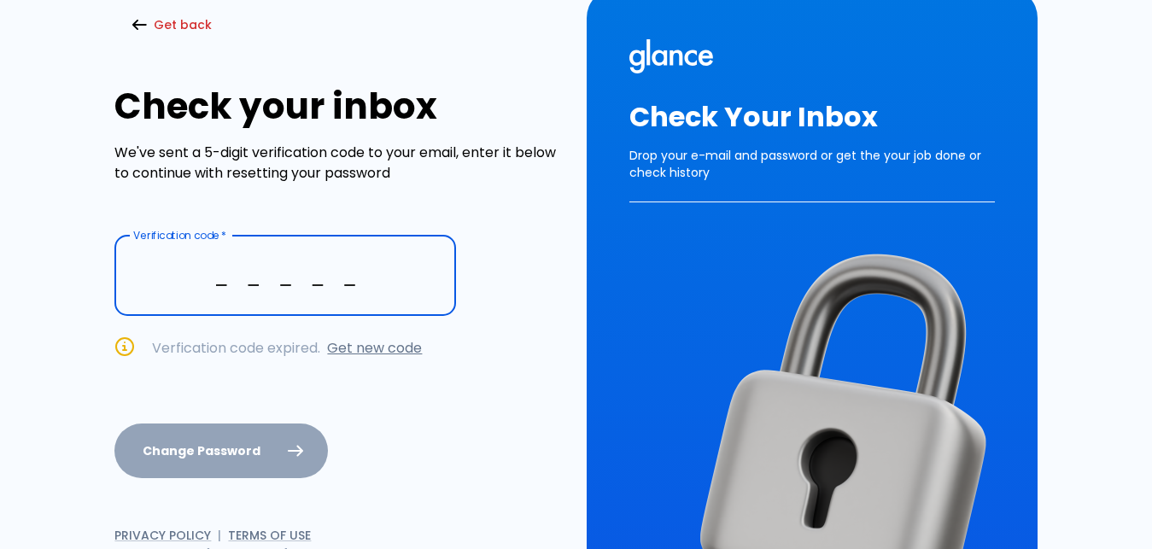
type input "_ _ _ _ _"
